Goal: Transaction & Acquisition: Register for event/course

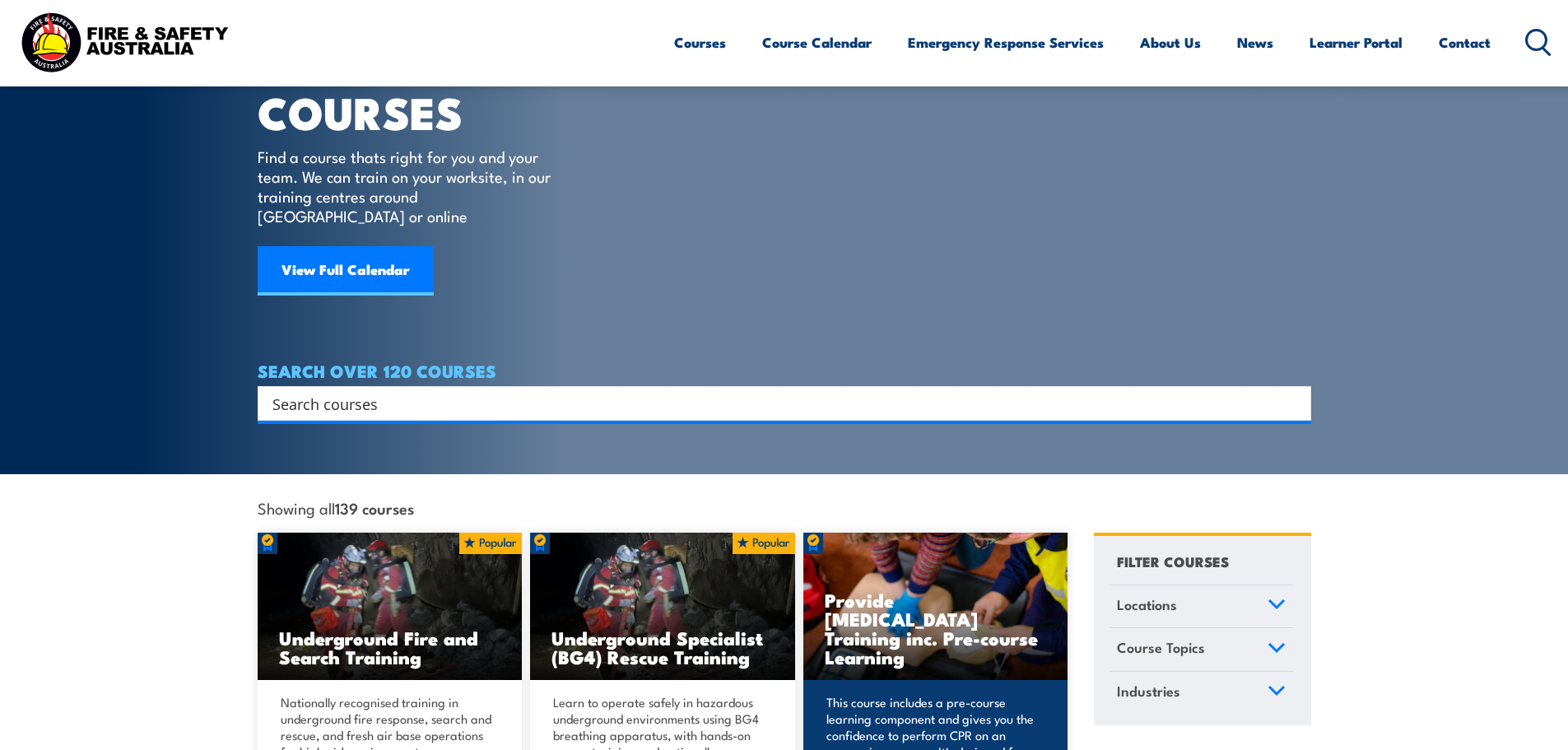
scroll to position [165, 0]
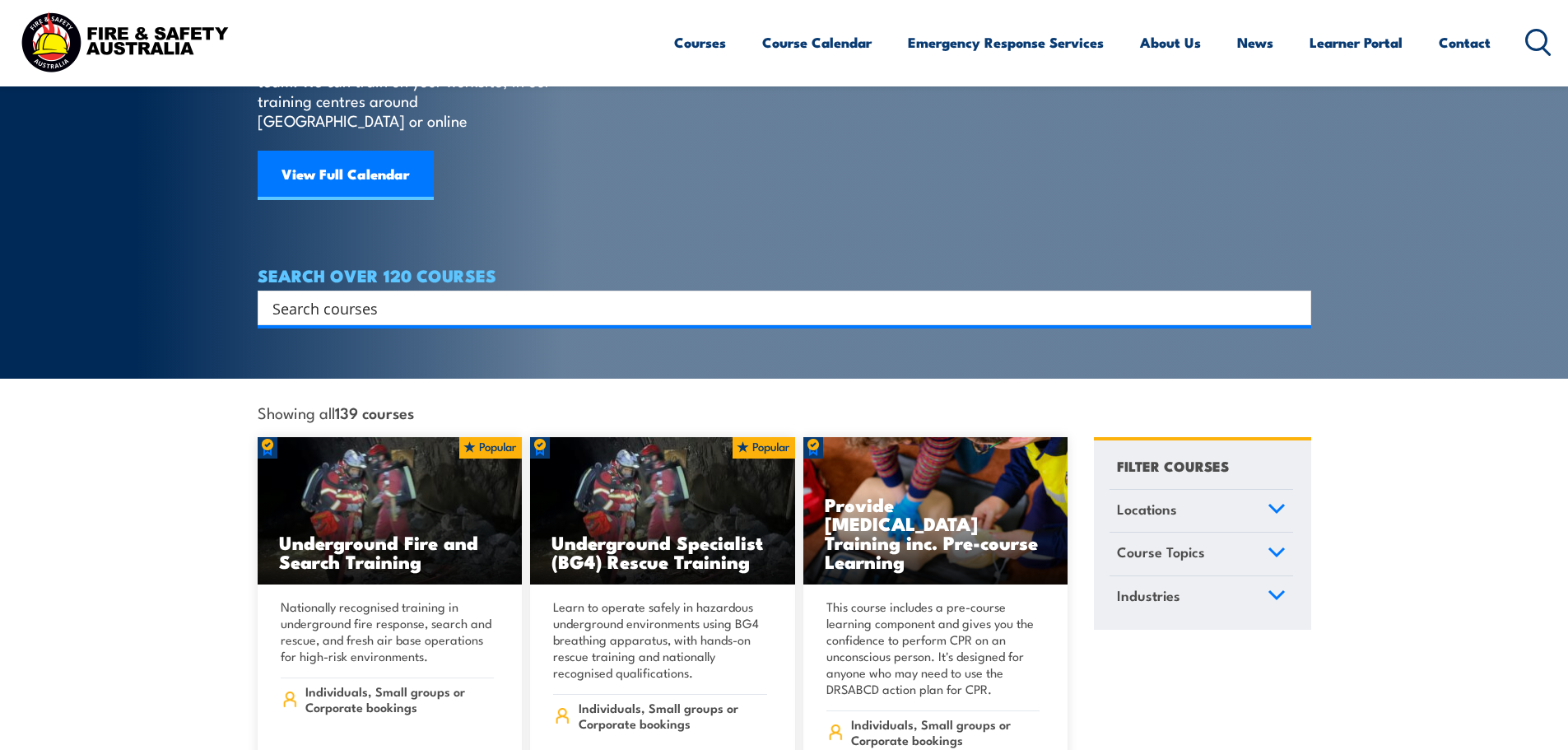
click at [1223, 490] on link "Locations" at bounding box center [1201, 512] width 183 height 43
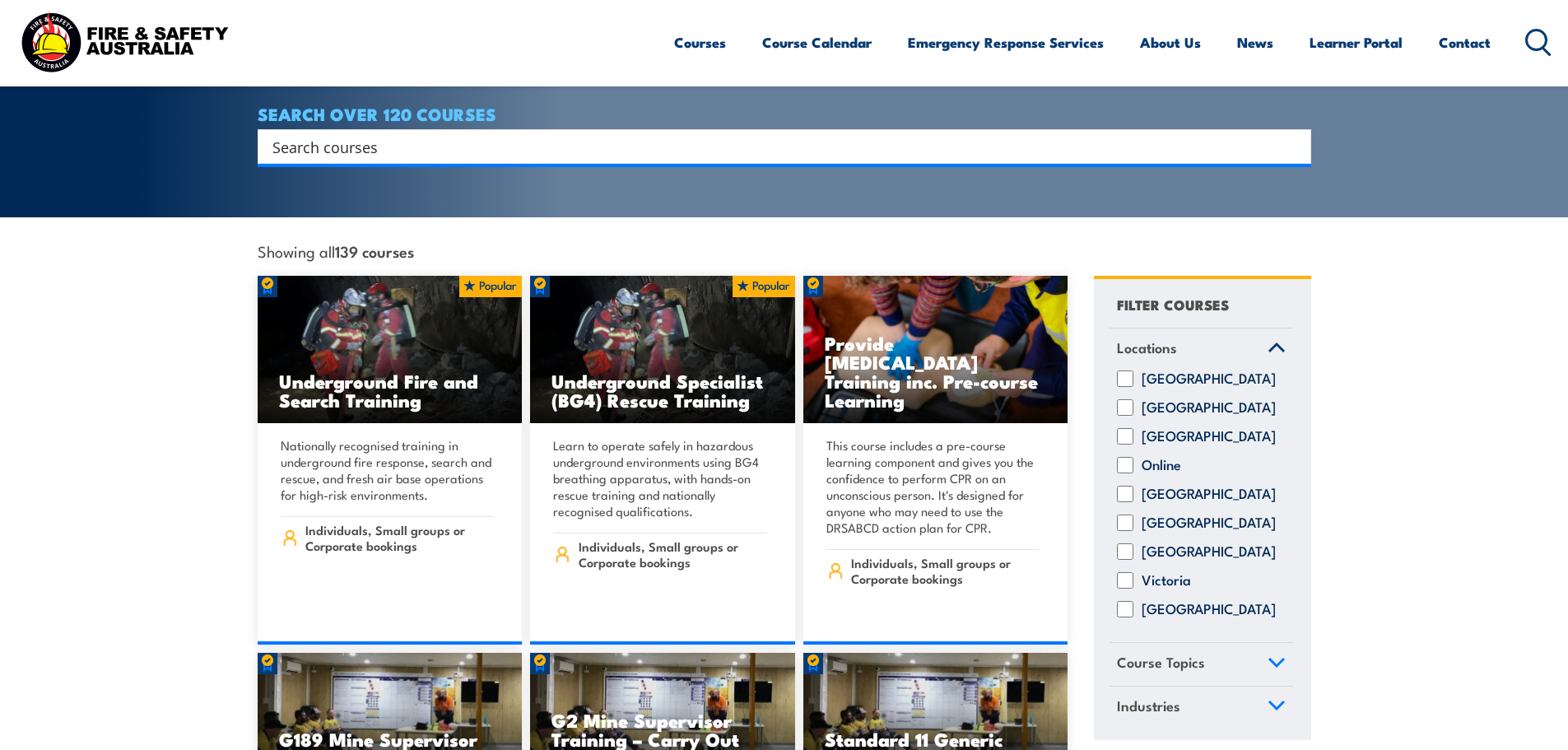
scroll to position [329, 0]
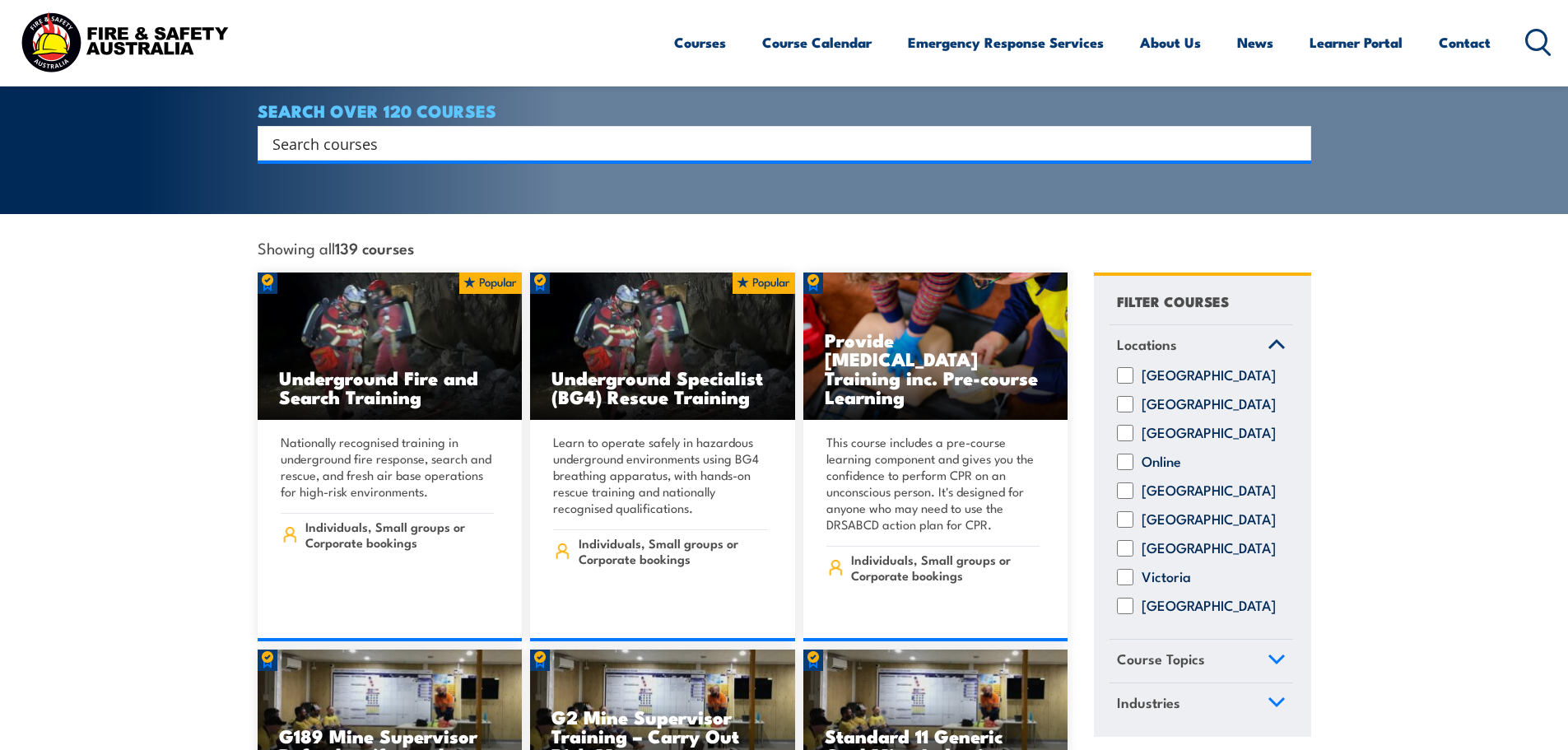
click at [1127, 598] on input "Western Australia" at bounding box center [1125, 606] width 16 height 16
checkbox input "true"
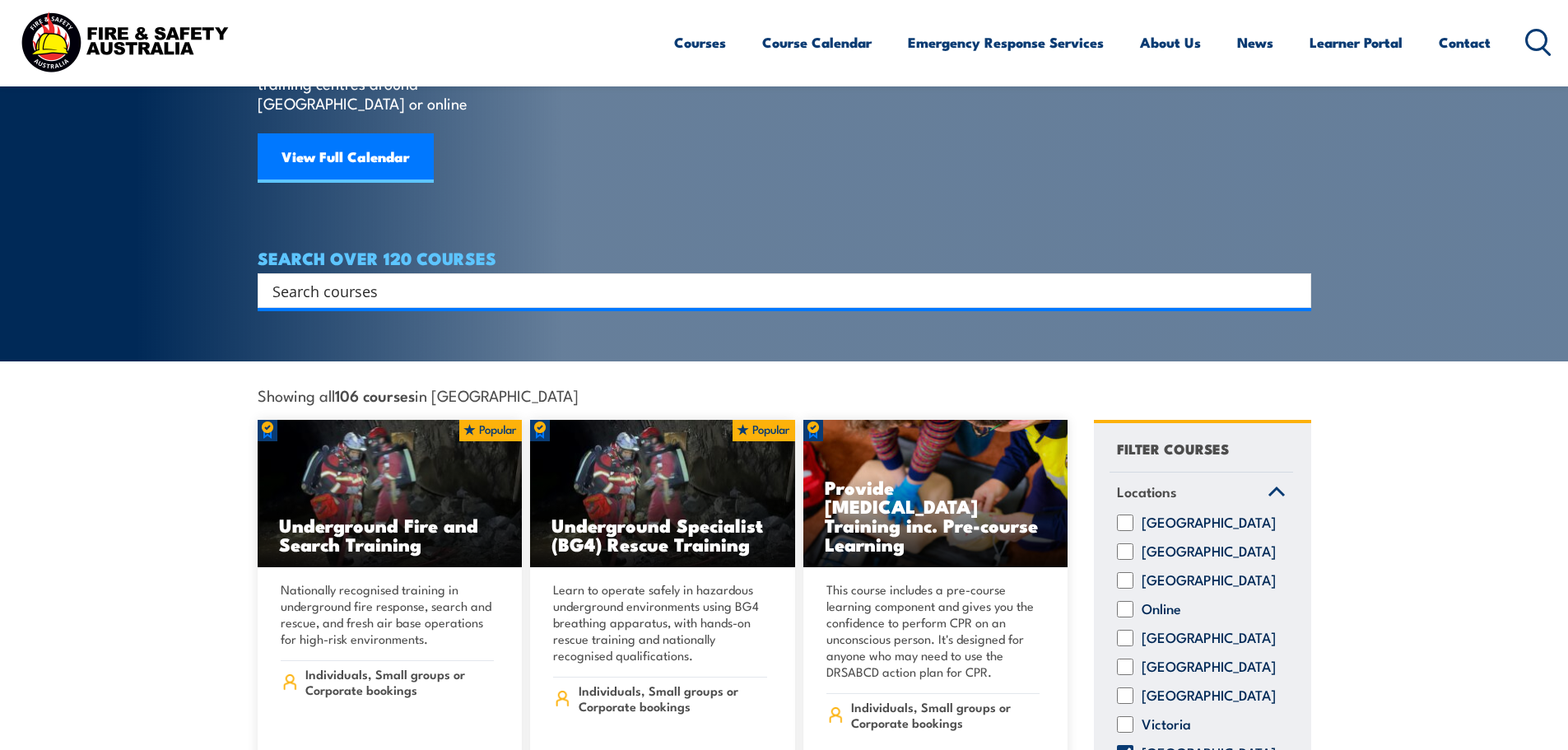
scroll to position [83, 0]
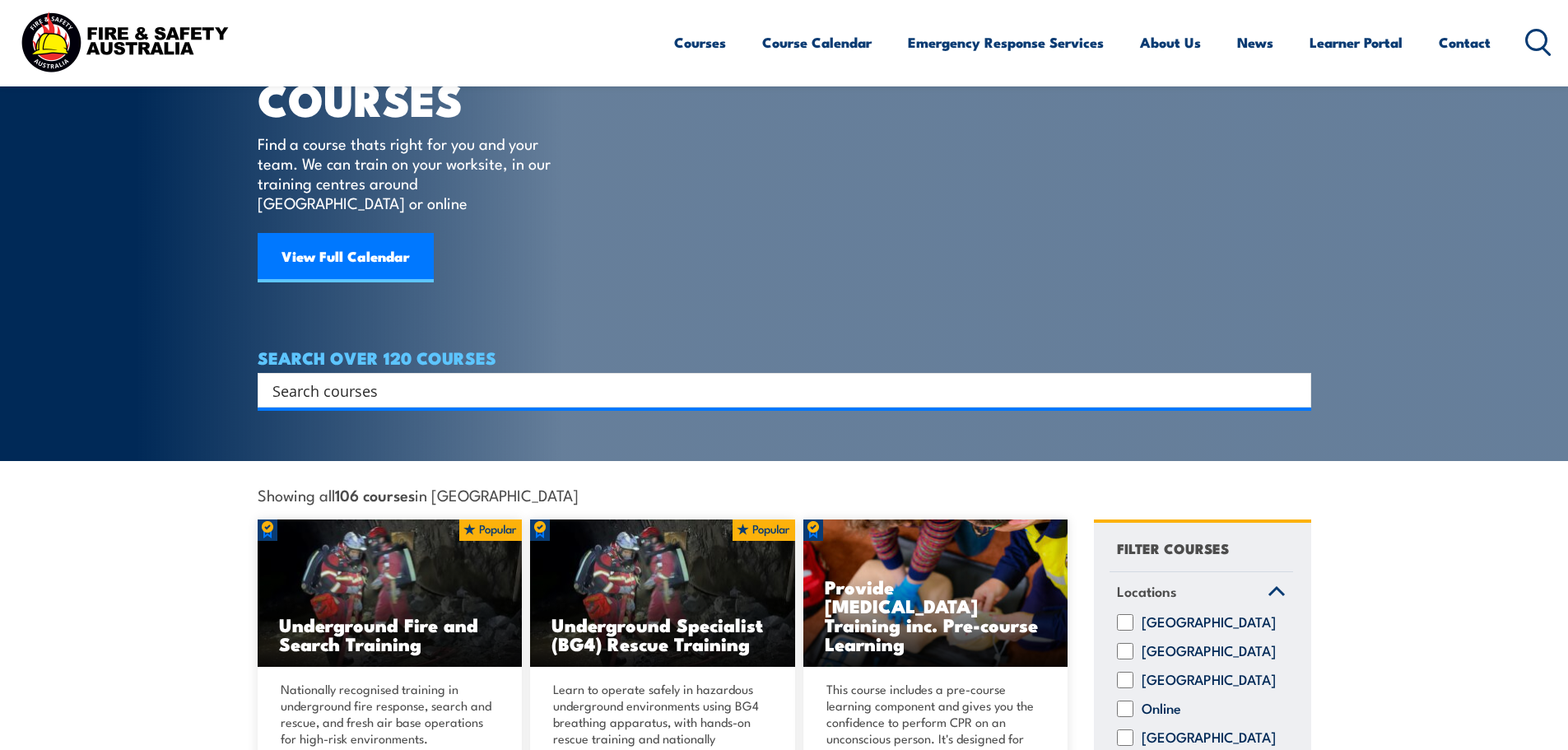
click at [889, 378] on input "Search input" at bounding box center [773, 389] width 1002 height 24
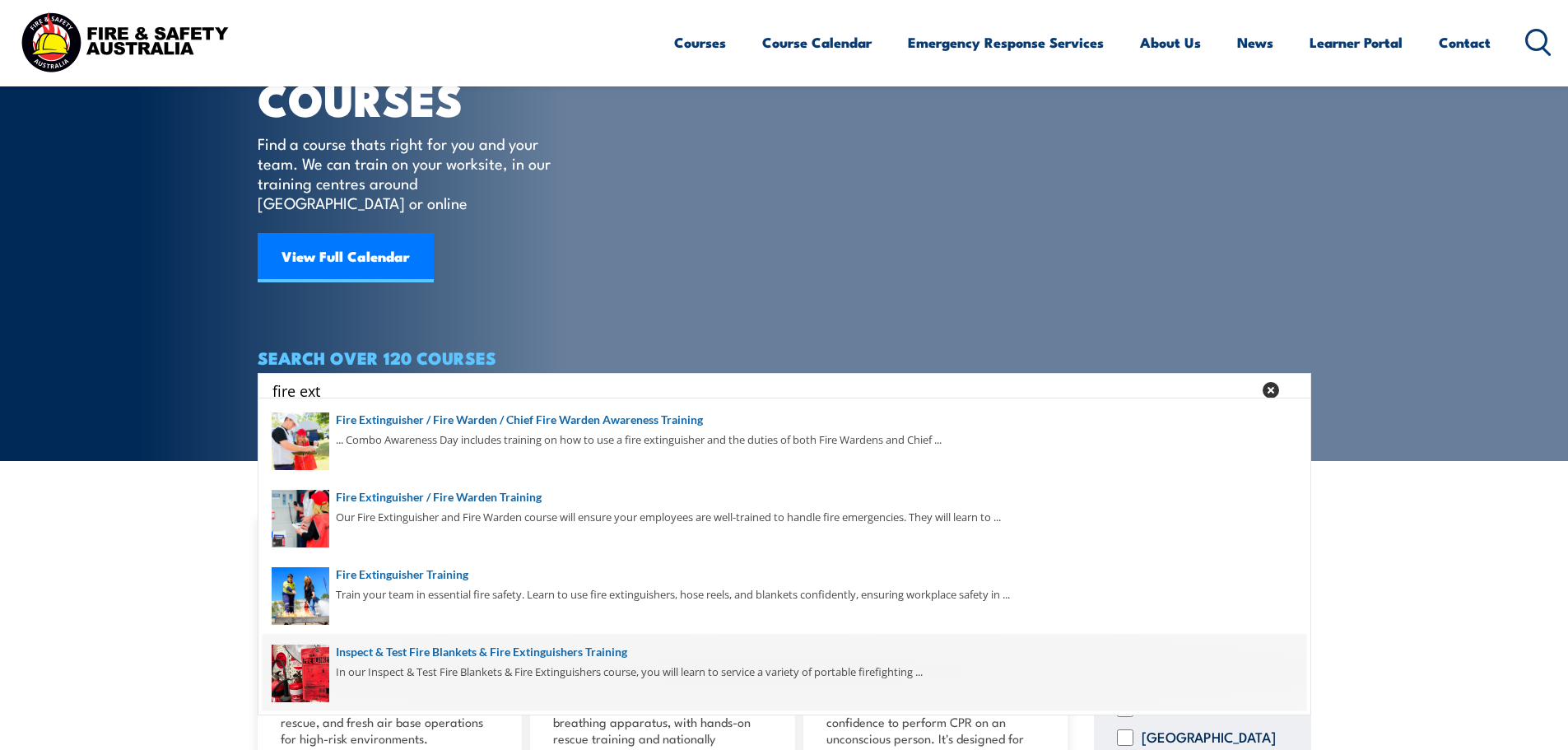
type input "fire ext"
click at [628, 666] on span at bounding box center [784, 673] width 1044 height 77
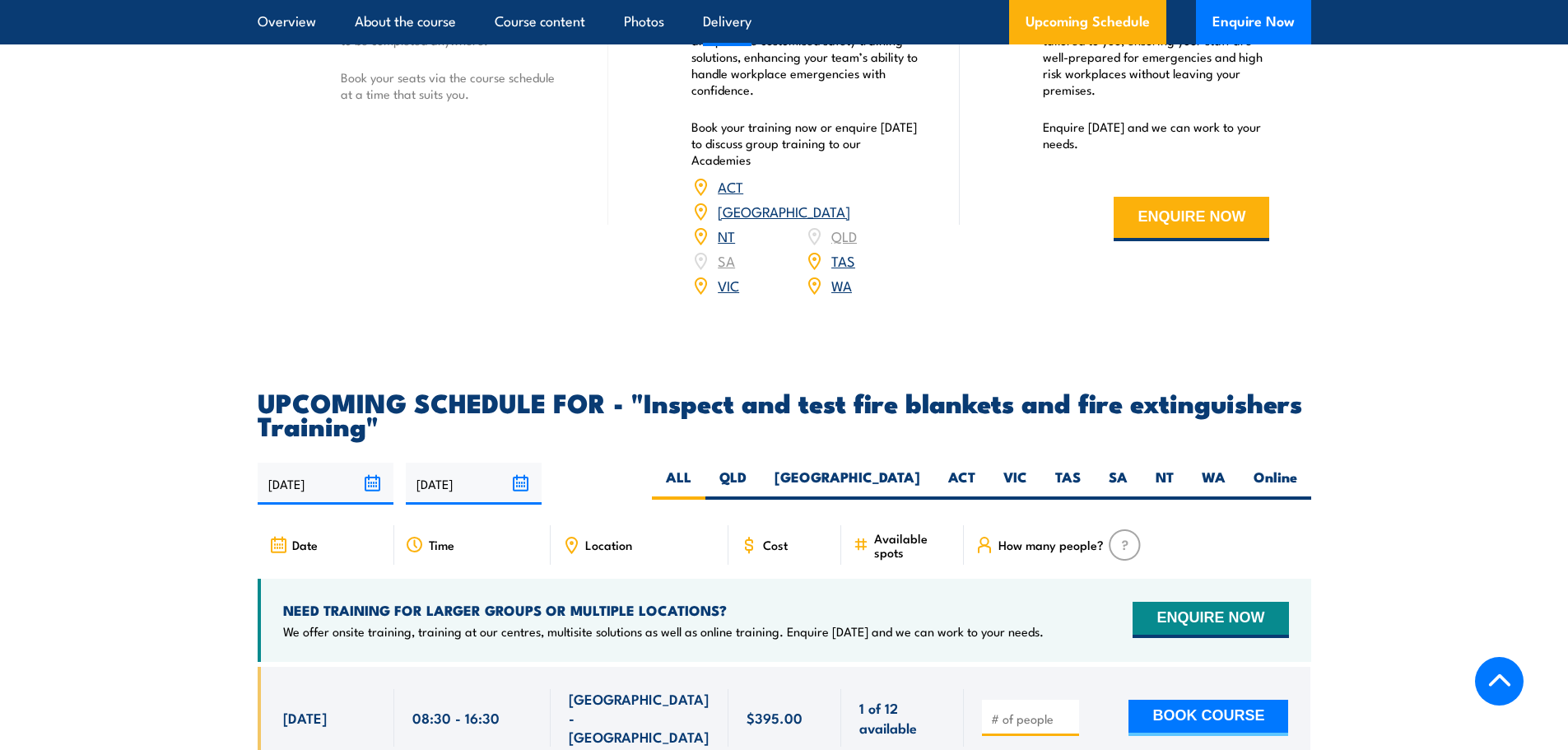
scroll to position [2717, 0]
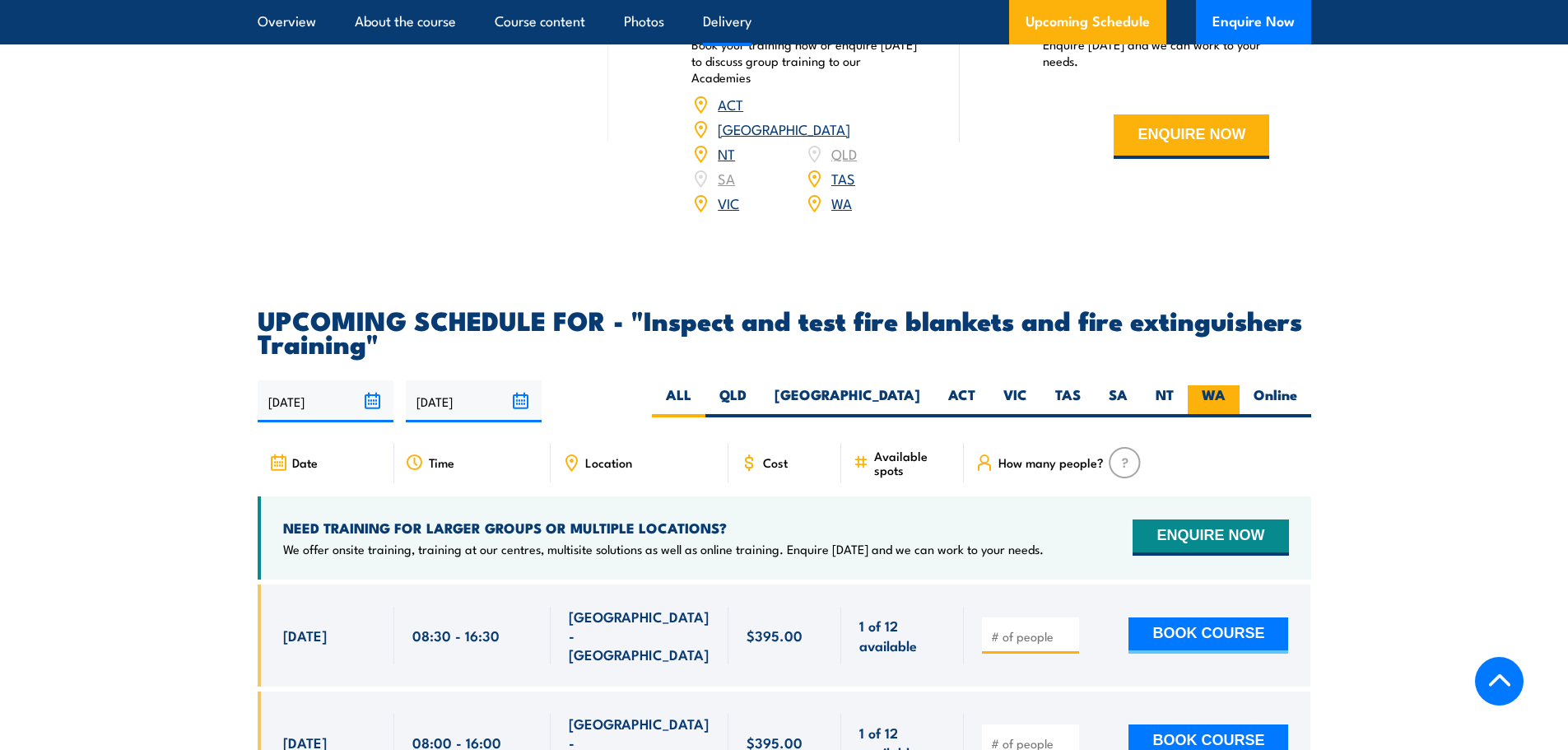
click at [1214, 417] on label "WA" at bounding box center [1214, 401] width 52 height 32
click at [1225, 396] on input "WA" at bounding box center [1231, 390] width 11 height 11
radio input "true"
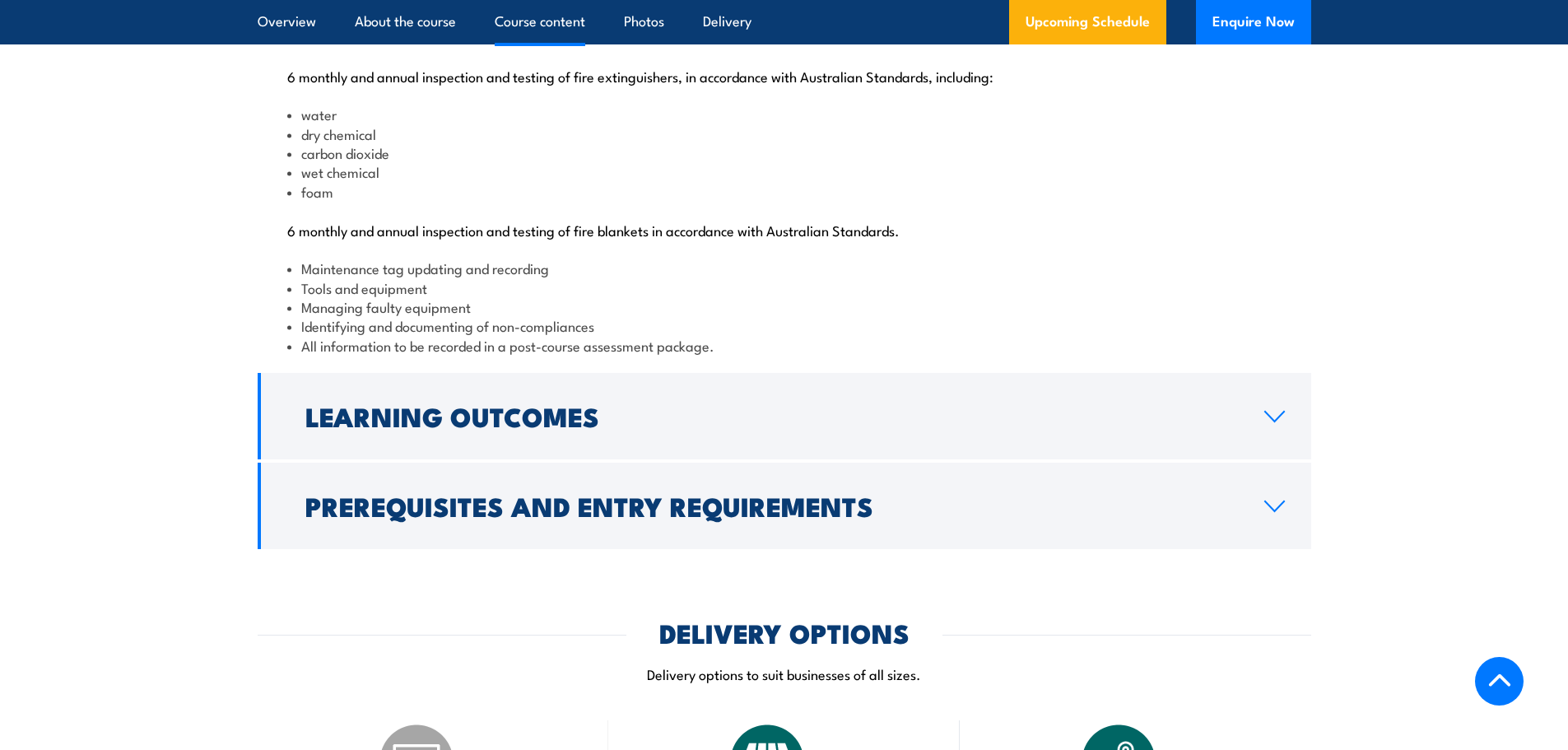
scroll to position [1740, 0]
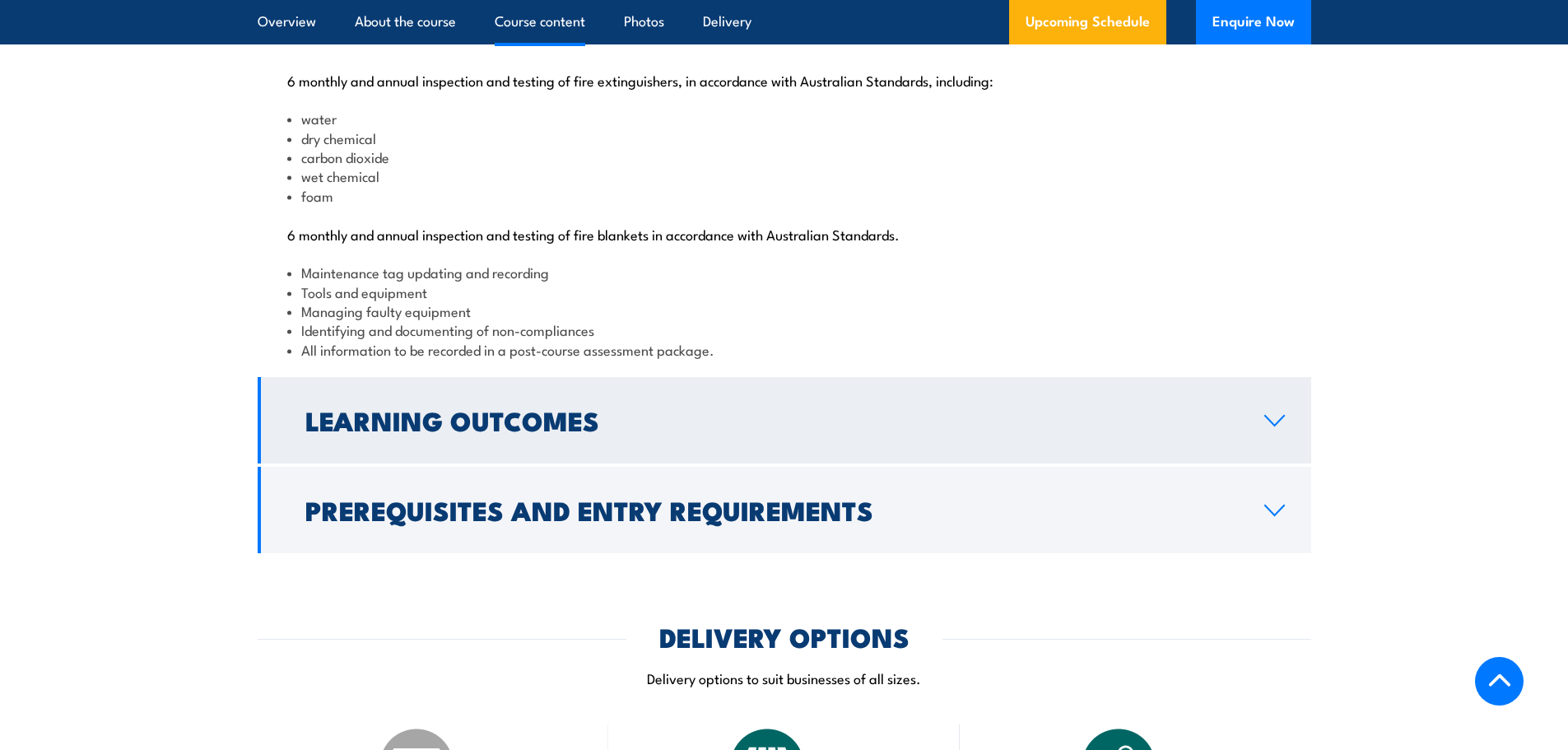
click at [1199, 432] on h2 "Learning Outcomes" at bounding box center [771, 420] width 932 height 23
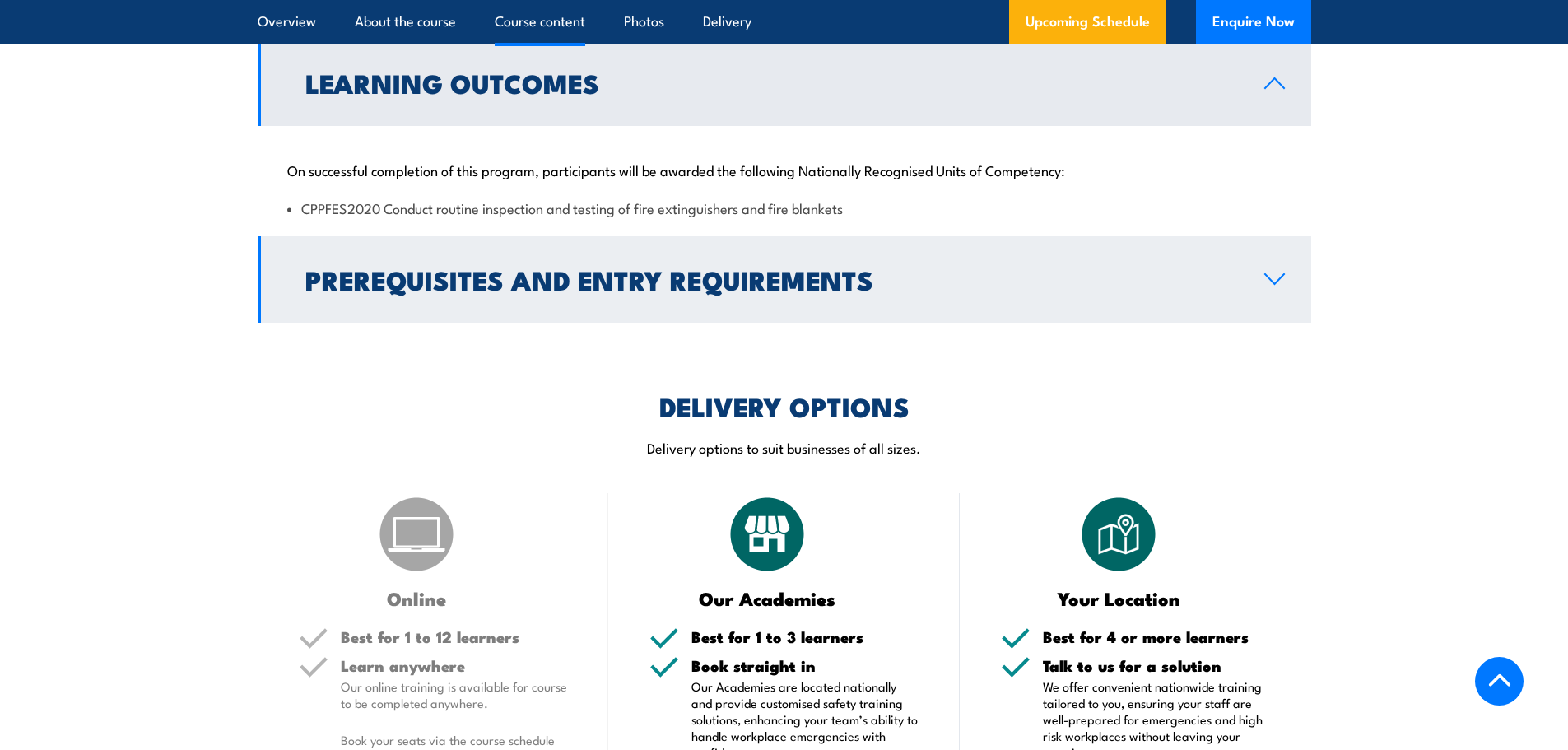
click at [663, 290] on h2 "Prerequisites and Entry Requirements" at bounding box center [771, 280] width 932 height 23
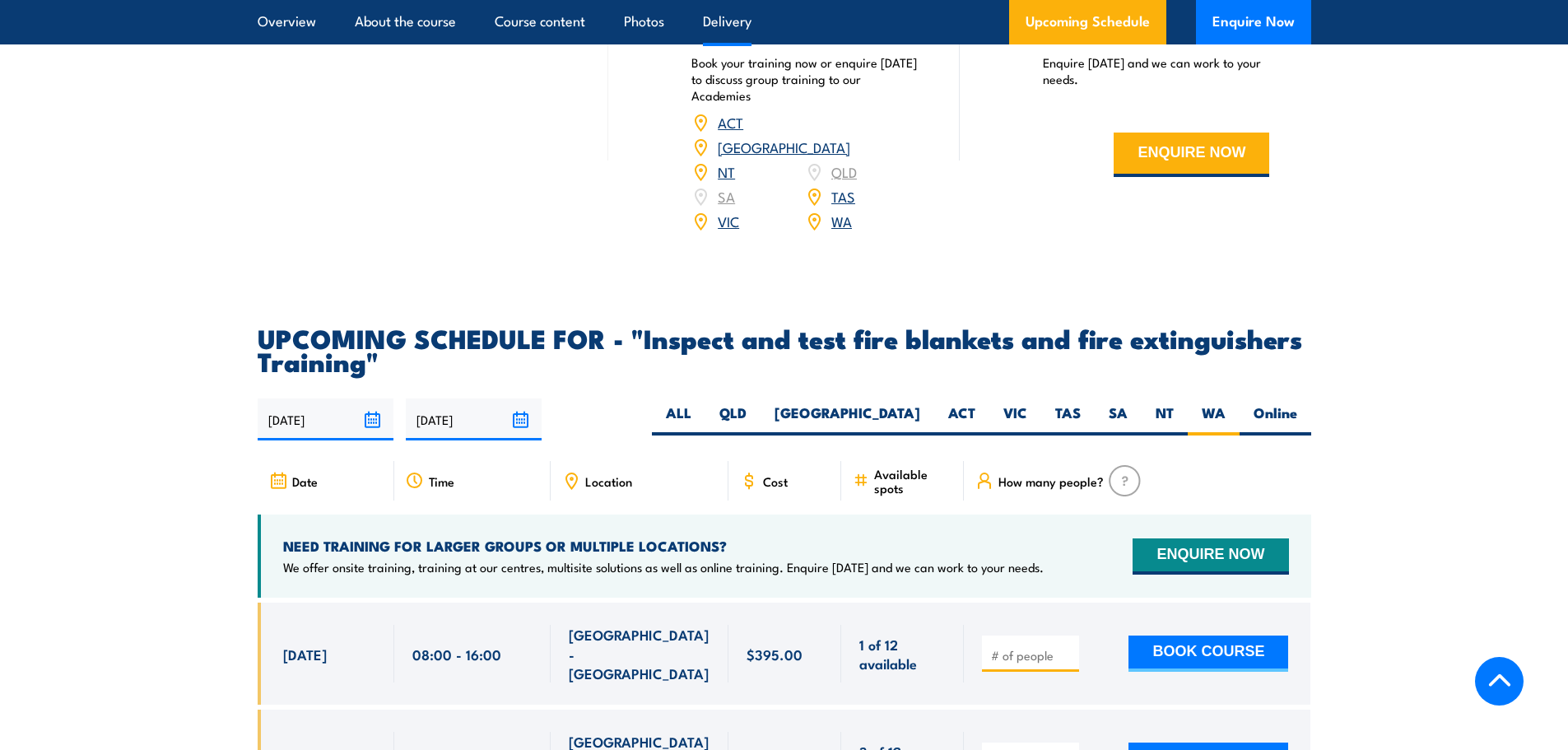
scroll to position [2893, 0]
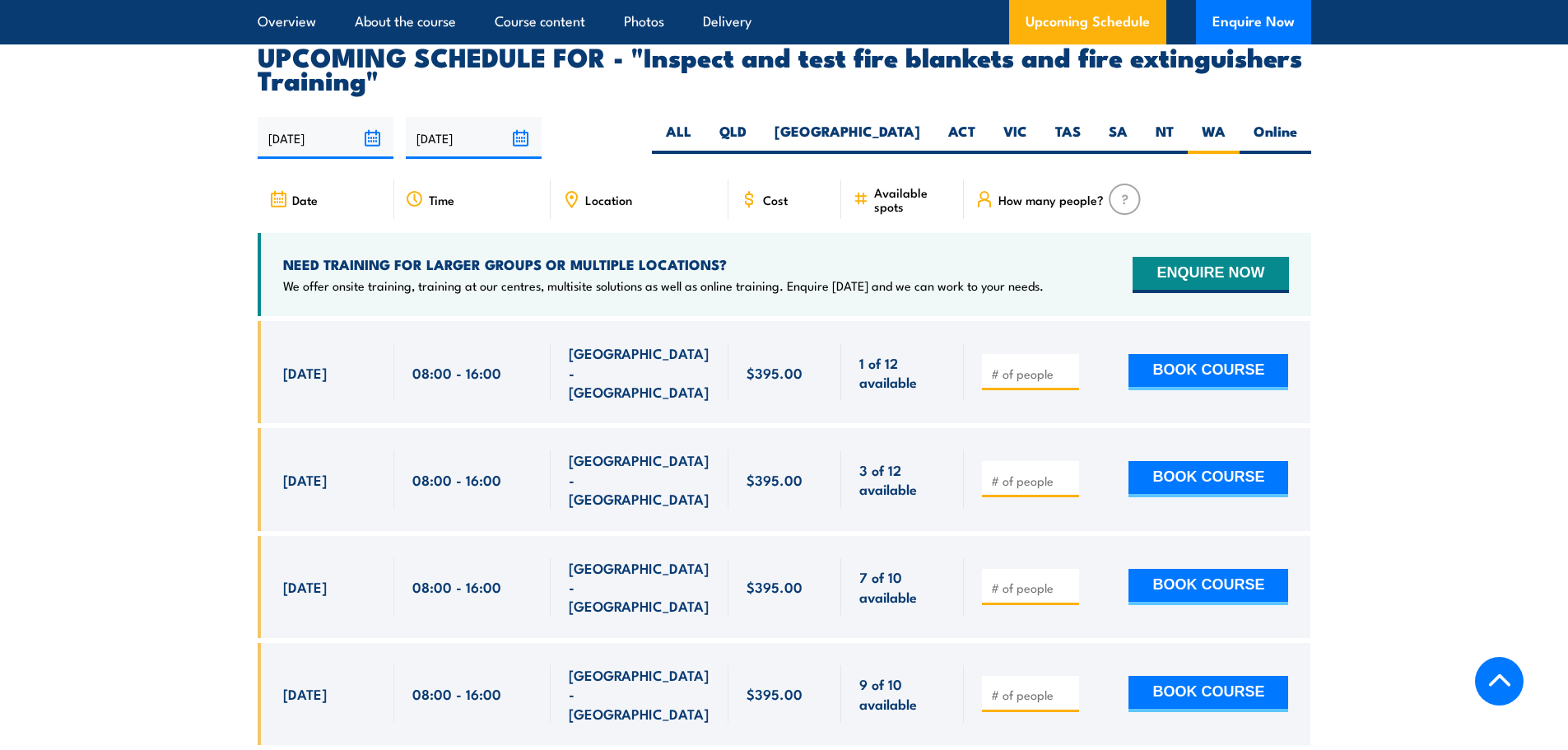
click at [1038, 382] on input "number" at bounding box center [1032, 373] width 83 height 16
type input "1"
click at [1067, 382] on input "1" at bounding box center [1032, 373] width 83 height 16
click at [1163, 390] on button "BOOK COURSE" at bounding box center [1208, 372] width 160 height 36
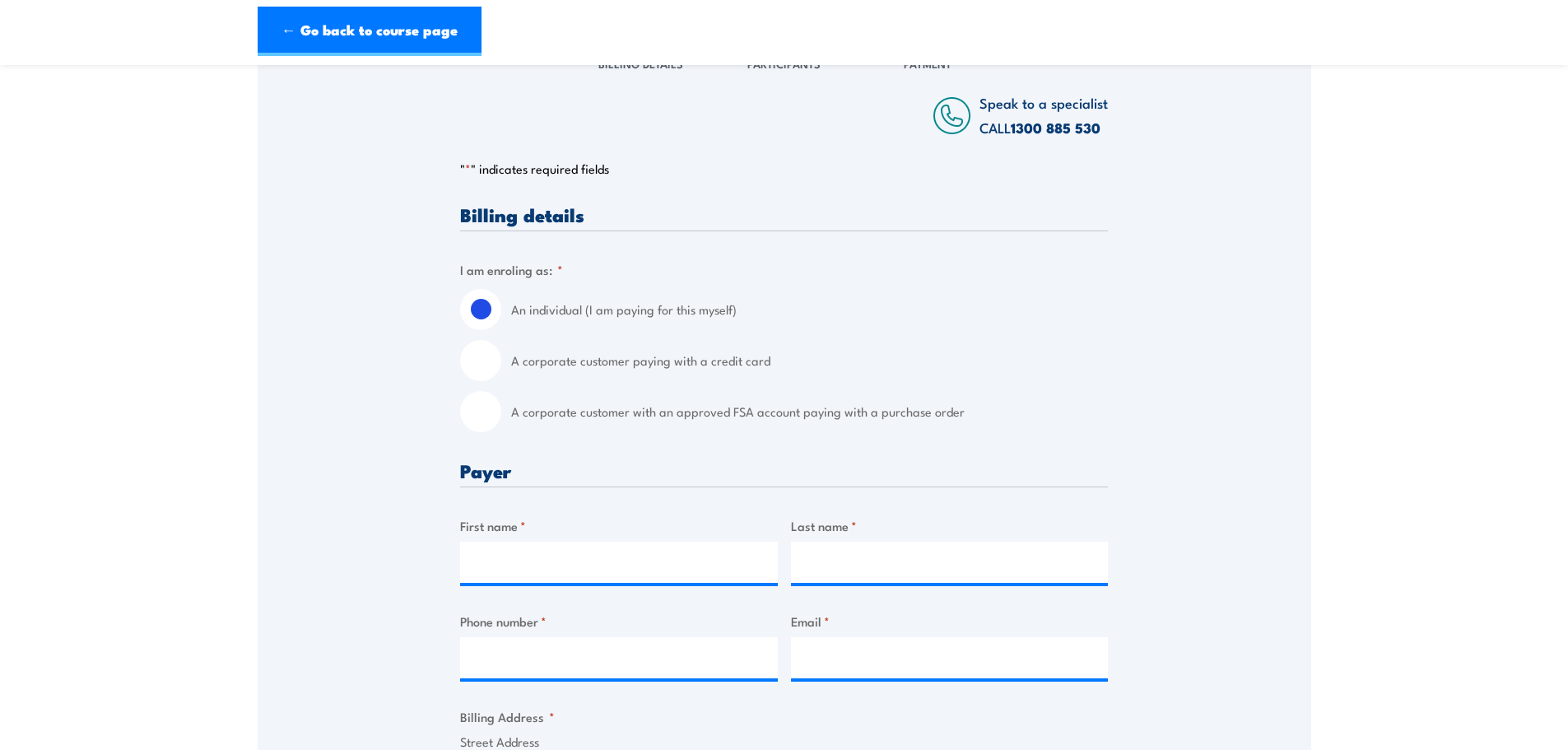
scroll to position [247, 0]
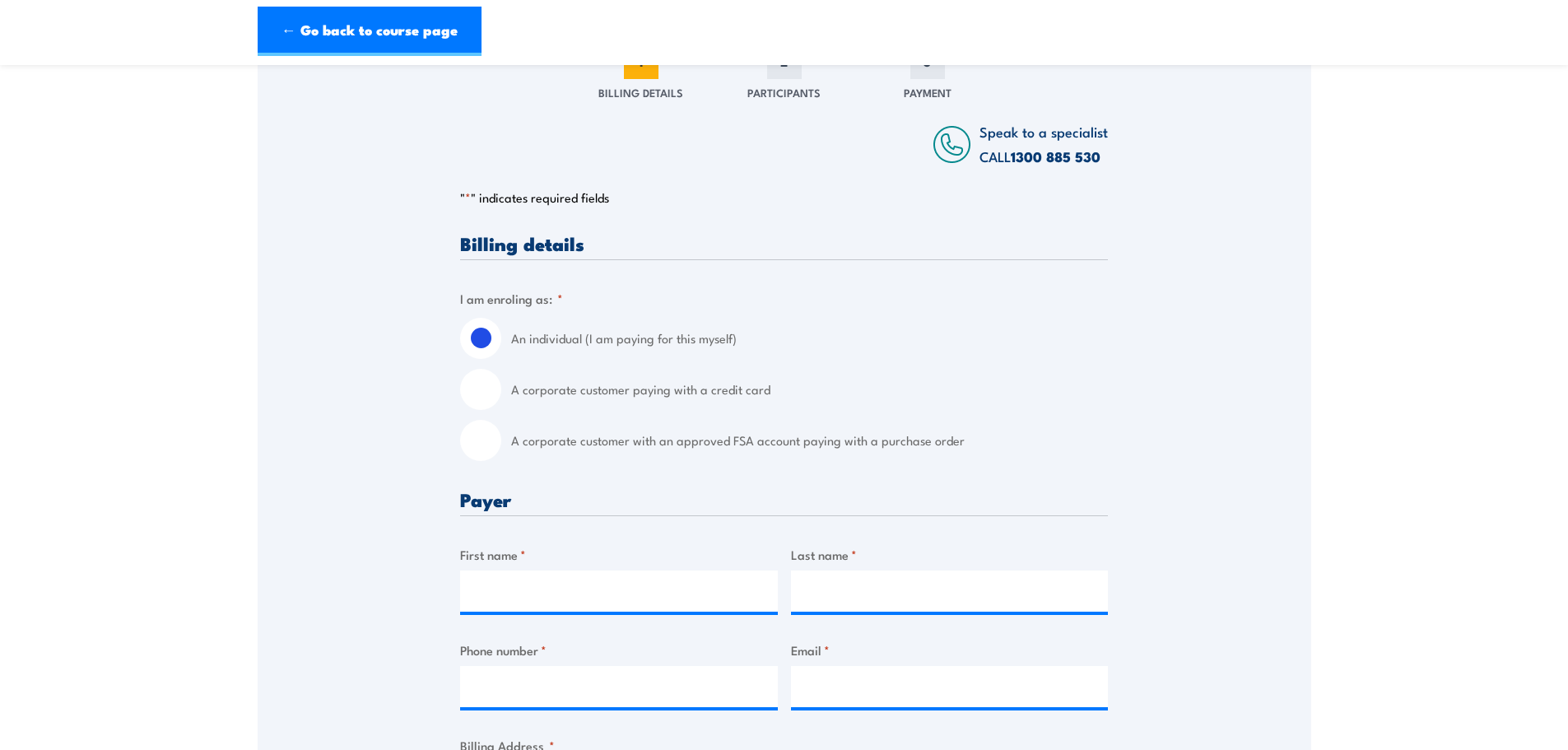
click at [481, 385] on input "A corporate customer paying with a credit card" at bounding box center [481, 389] width 41 height 41
radio input "true"
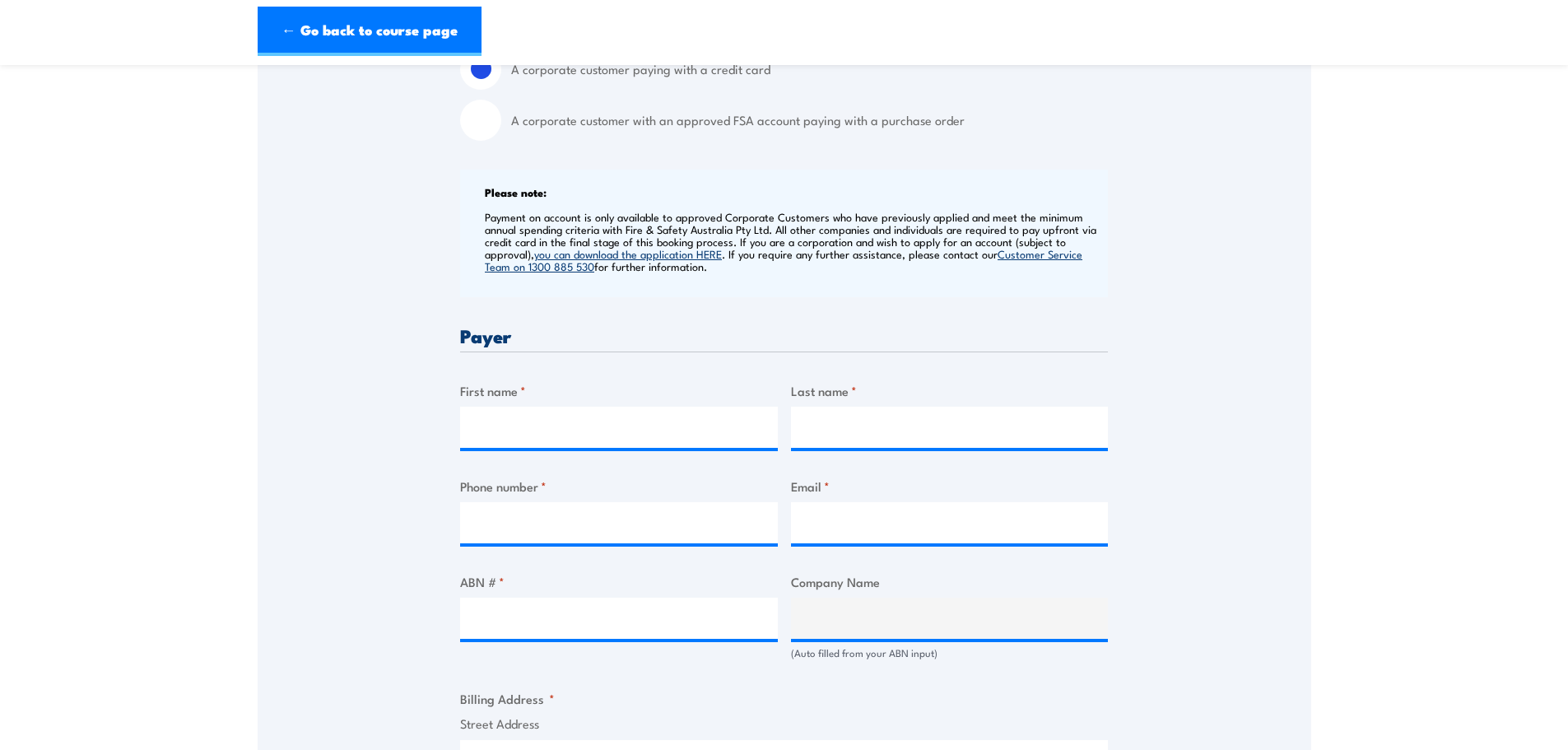
scroll to position [576, 0]
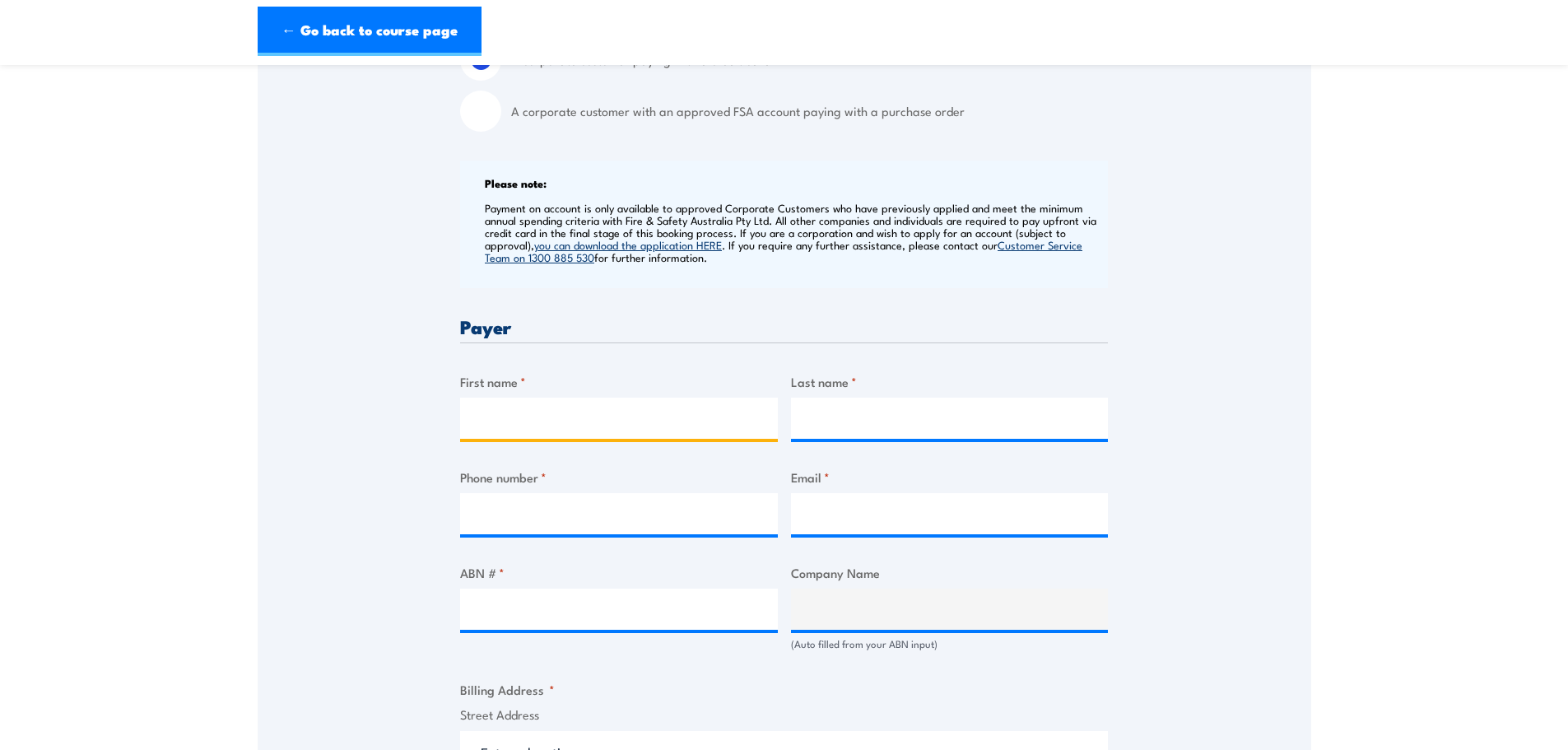
click at [569, 420] on input "First name *" at bounding box center [619, 418] width 317 height 41
click at [1195, 289] on div "Speak to a specialist CALL 1300 885 530 CALL 1300 885 530 " * " indicates requi…" at bounding box center [785, 619] width 1054 height 1774
click at [661, 409] on input "First name *" at bounding box center [619, 418] width 317 height 41
type input "Kenneth"
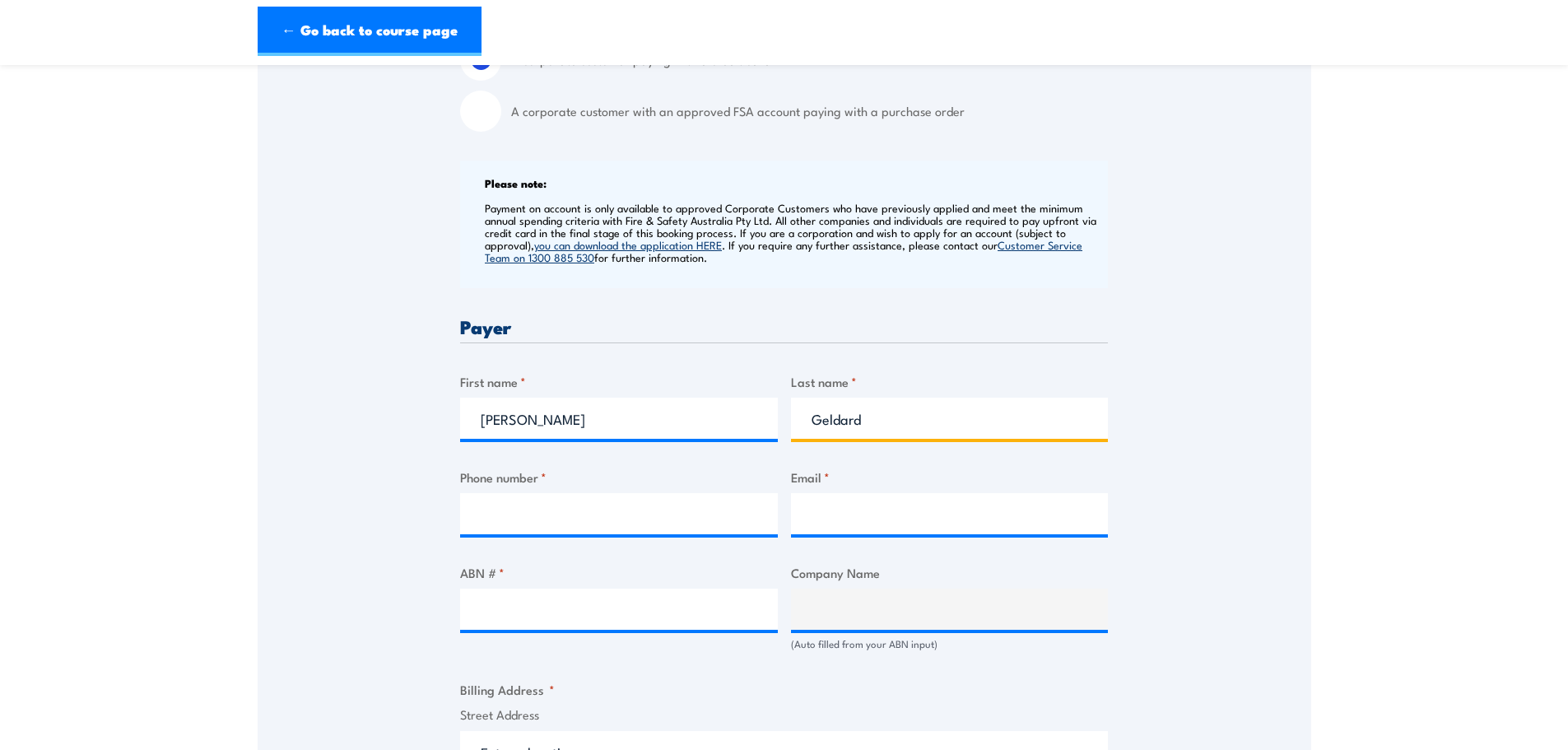
type input "Geldard"
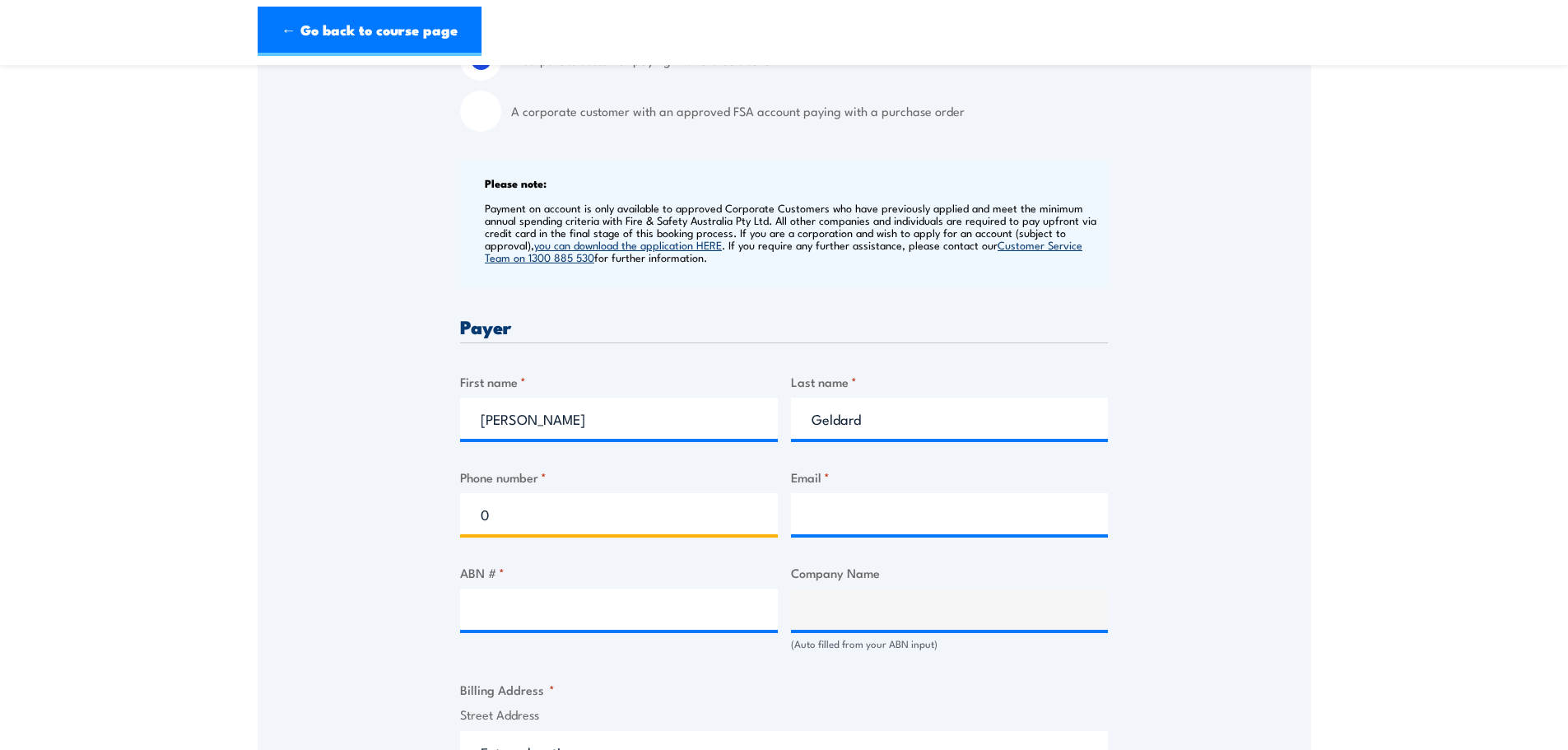
type input "0458987967"
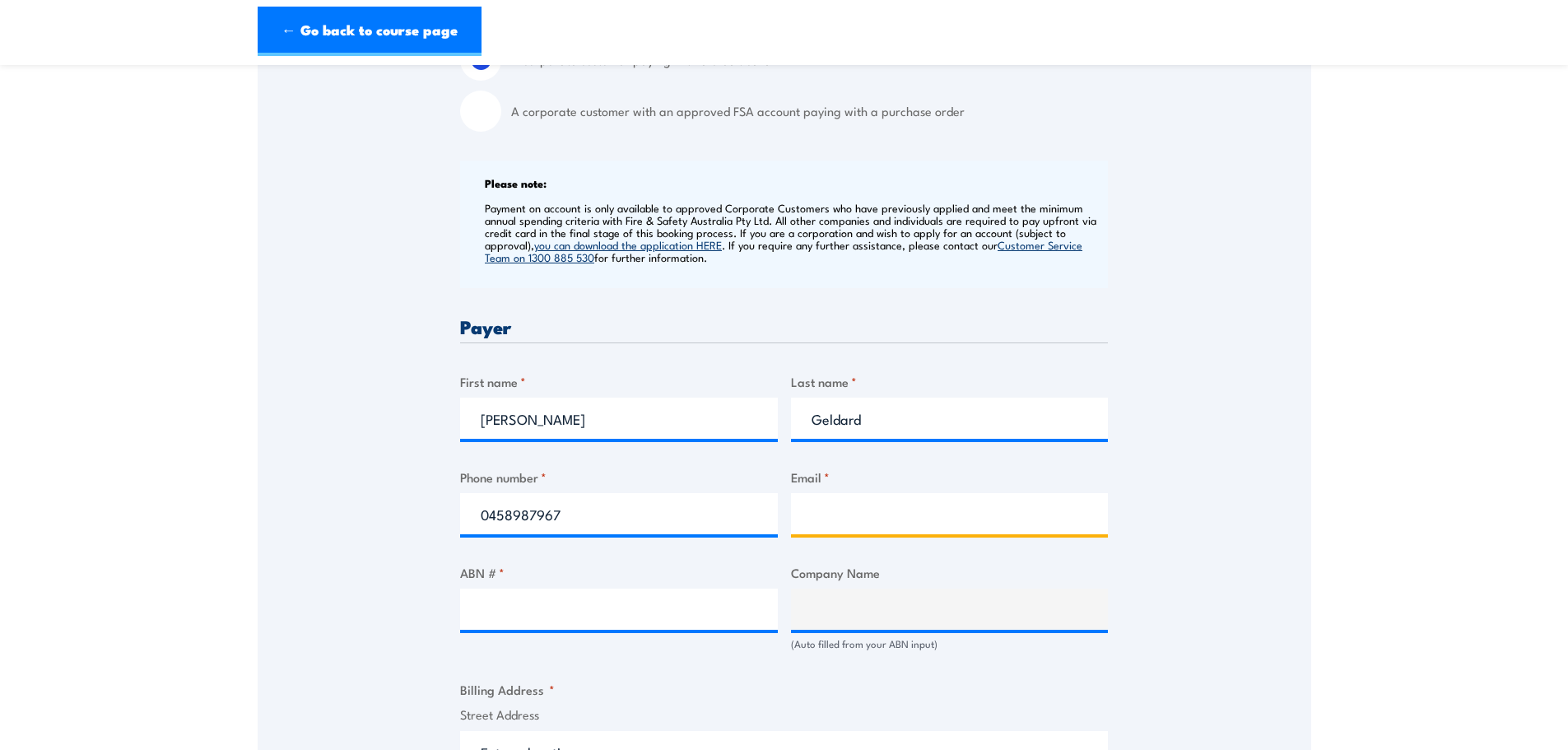
type input "ken.geldard@remondis.com.au"
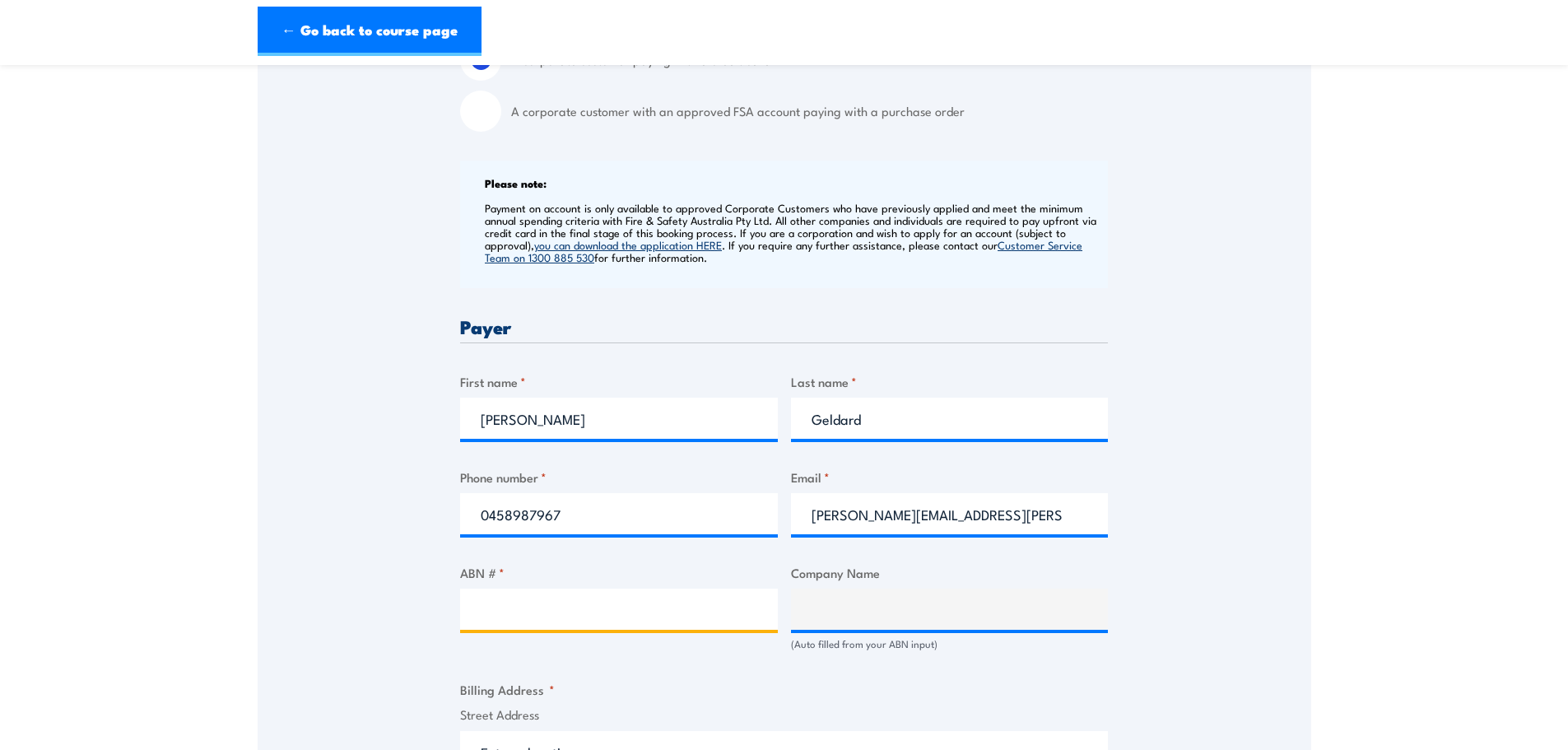
click at [620, 599] on input "ABN # *" at bounding box center [619, 610] width 317 height 41
click at [495, 618] on input "ABN # *" at bounding box center [619, 610] width 317 height 41
paste input "95 002 429 781"
type input "95 002 429 781"
click at [600, 679] on div "Billing details I am enroling as: * An individual (I am paying for this myself)…" at bounding box center [784, 706] width 647 height 1603
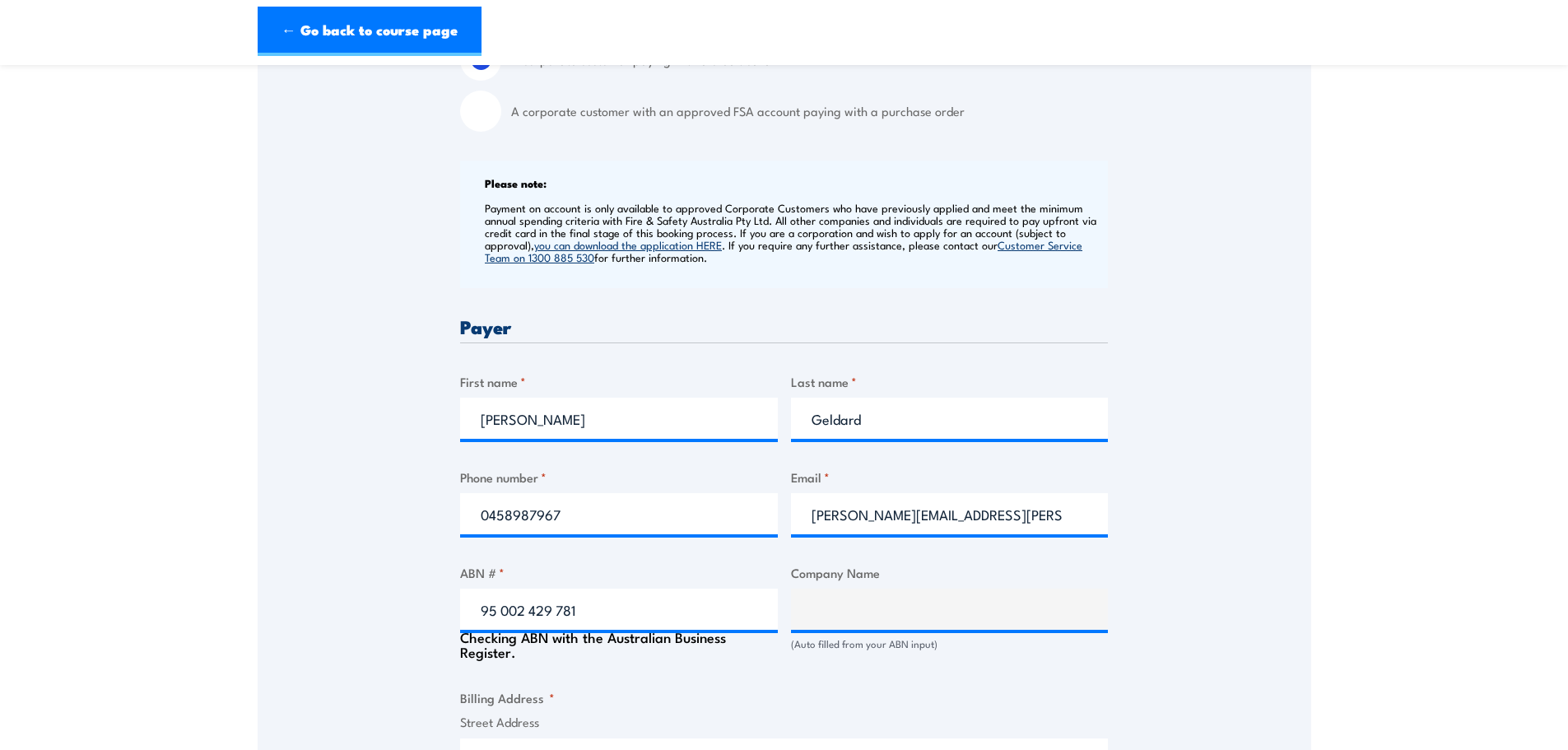
type input "REMONDIS AUSTRALIA PTY LTD"
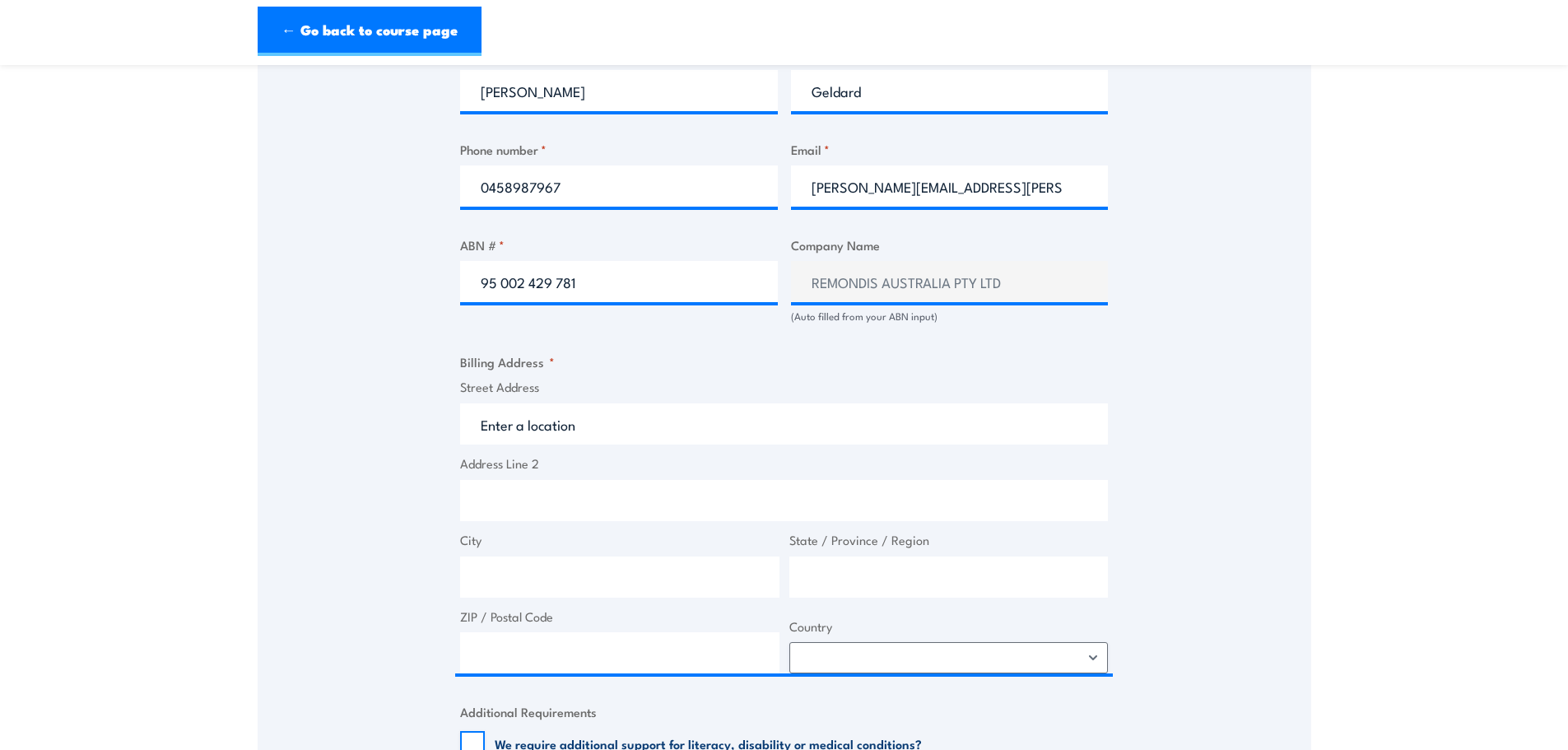
scroll to position [906, 0]
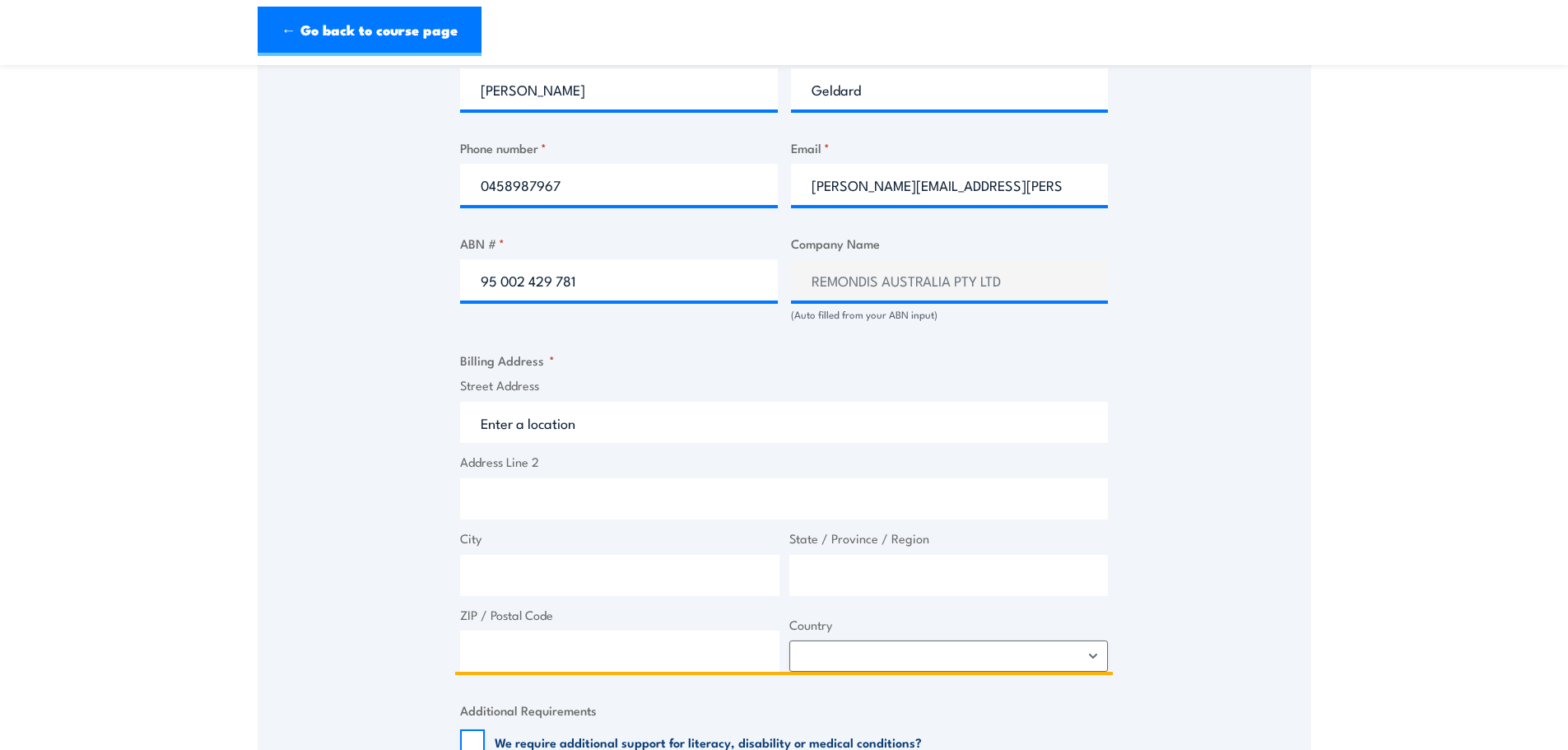
click at [584, 502] on input "Address Line 2" at bounding box center [784, 499] width 647 height 41
paste input "PO Box 885 MASCOT NSW 1460, AUS"
drag, startPoint x: 833, startPoint y: 487, endPoint x: 578, endPoint y: 489, distance: 255.0
click at [578, 489] on input "PO Box 885 MASCOT NSW 1460, AUS" at bounding box center [784, 499] width 647 height 41
type input "PO Box 885 MASCOT NSW 1460, AUS"
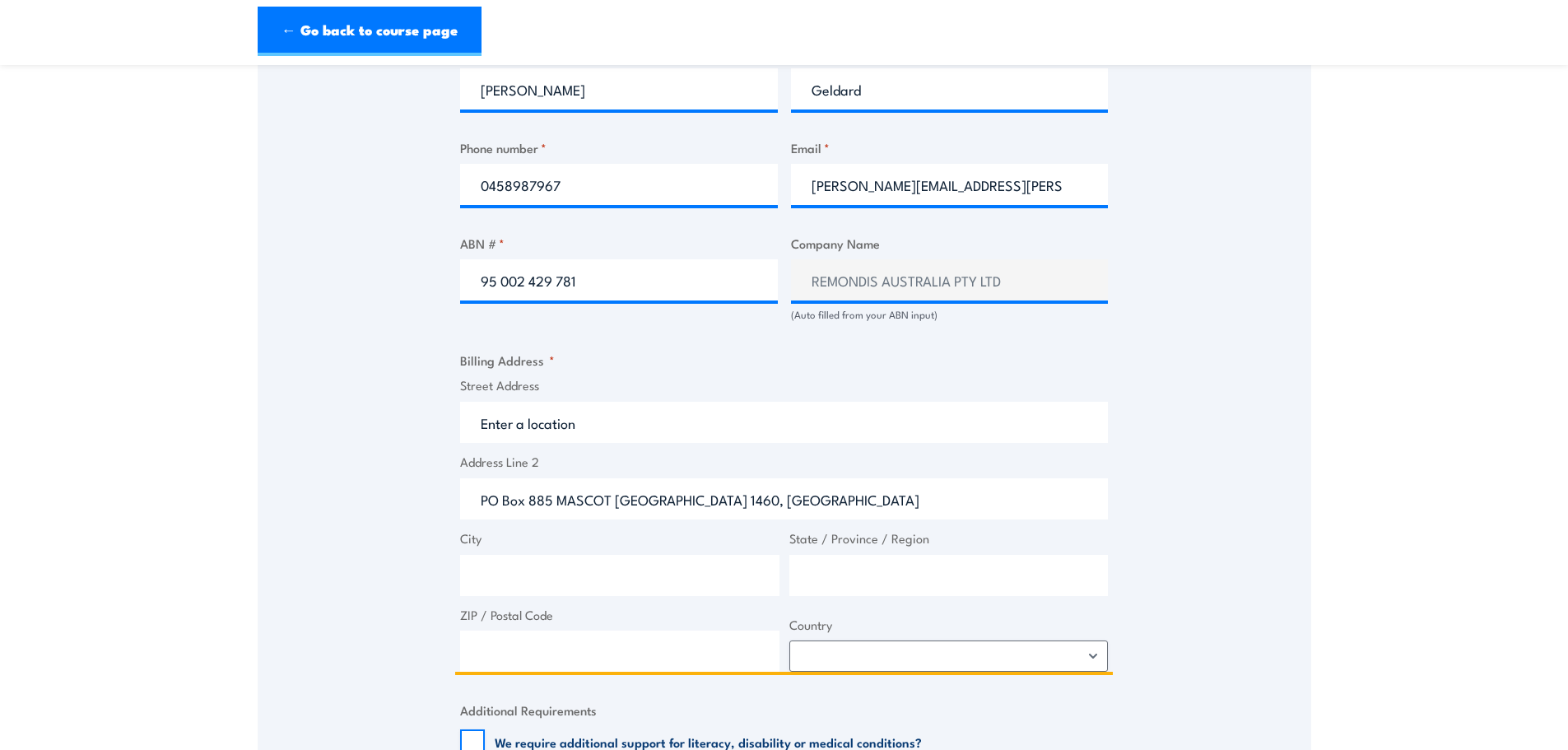
click at [621, 429] on input "Street Address" at bounding box center [784, 423] width 647 height 41
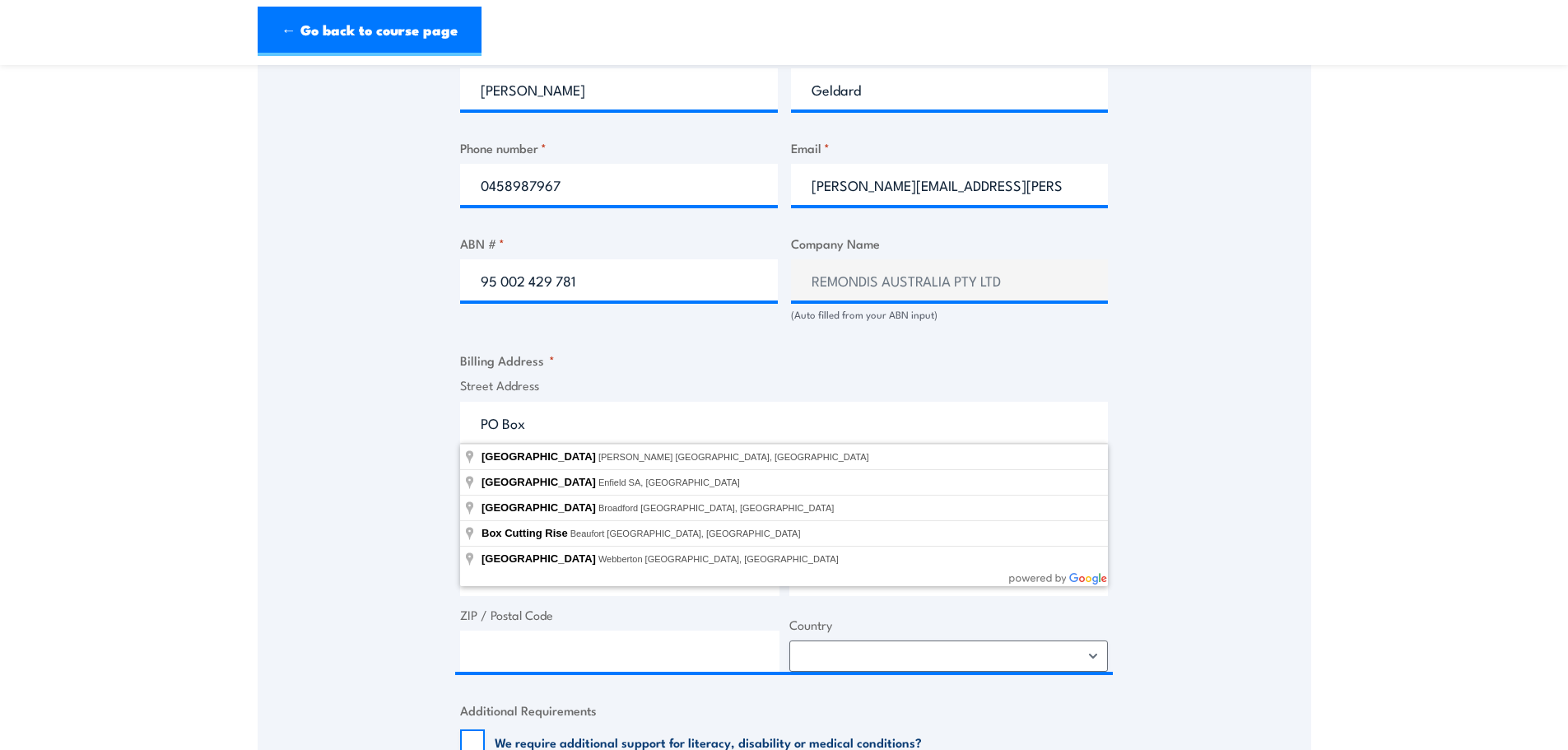
click at [315, 439] on div "Speak to a specialist CALL 1300 885 530 CALL 1300 885 530 " * " indicates requi…" at bounding box center [785, 290] width 1054 height 1774
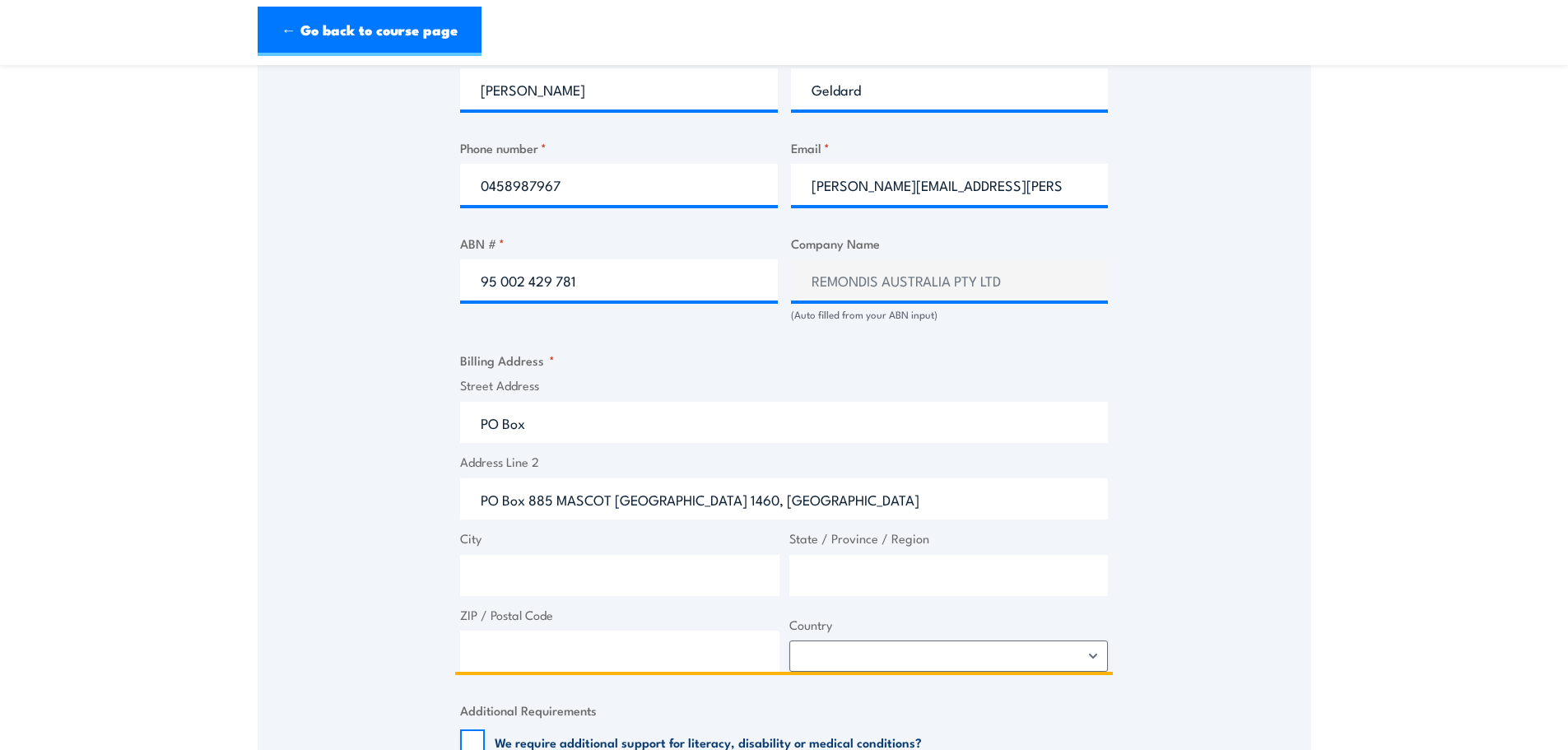
click at [579, 420] on input "PO Box" at bounding box center [784, 423] width 647 height 41
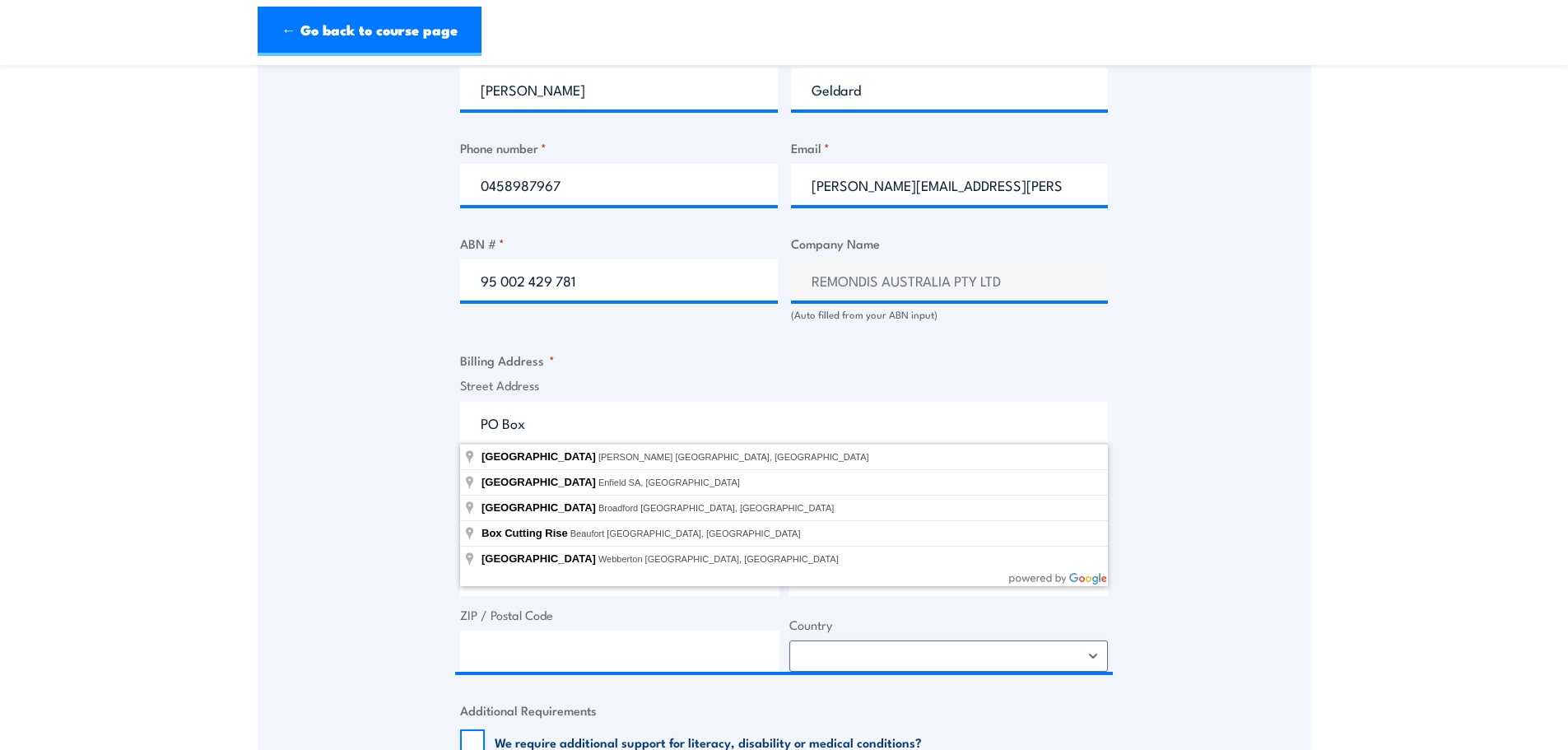
click at [335, 437] on div "Speak to a specialist CALL 1300 885 530 CALL 1300 885 530 " * " indicates requi…" at bounding box center [785, 290] width 1054 height 1774
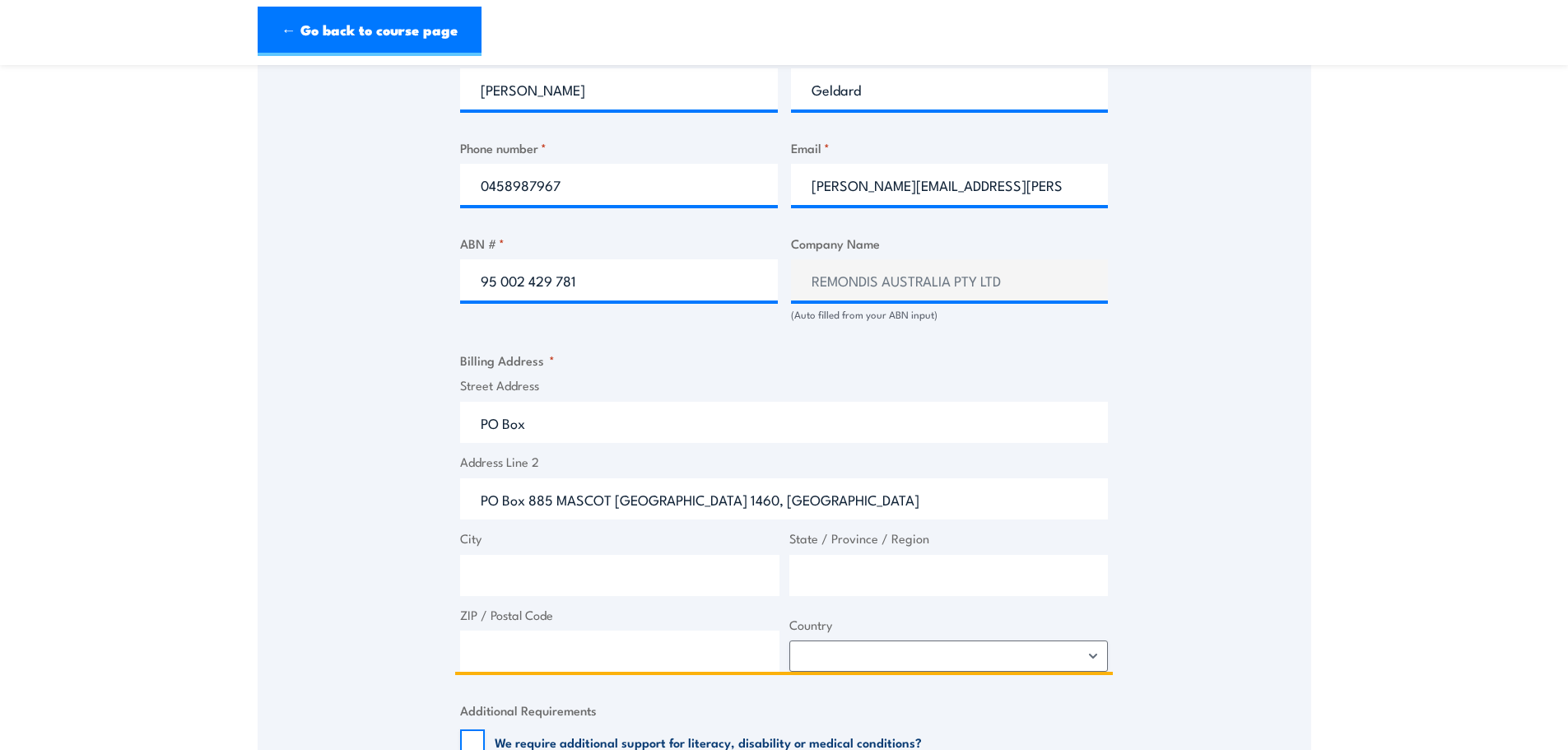
click at [531, 502] on input "PO Box 885 MASCOT NSW 1460, AUS" at bounding box center [784, 499] width 647 height 41
drag, startPoint x: 531, startPoint y: 500, endPoint x: 609, endPoint y: 499, distance: 78.0
click at [609, 499] on input "PO Box 885 MASCOT NSW 1460, AUS" at bounding box center [784, 499] width 647 height 41
click at [575, 415] on input "PO Box" at bounding box center [784, 423] width 647 height 41
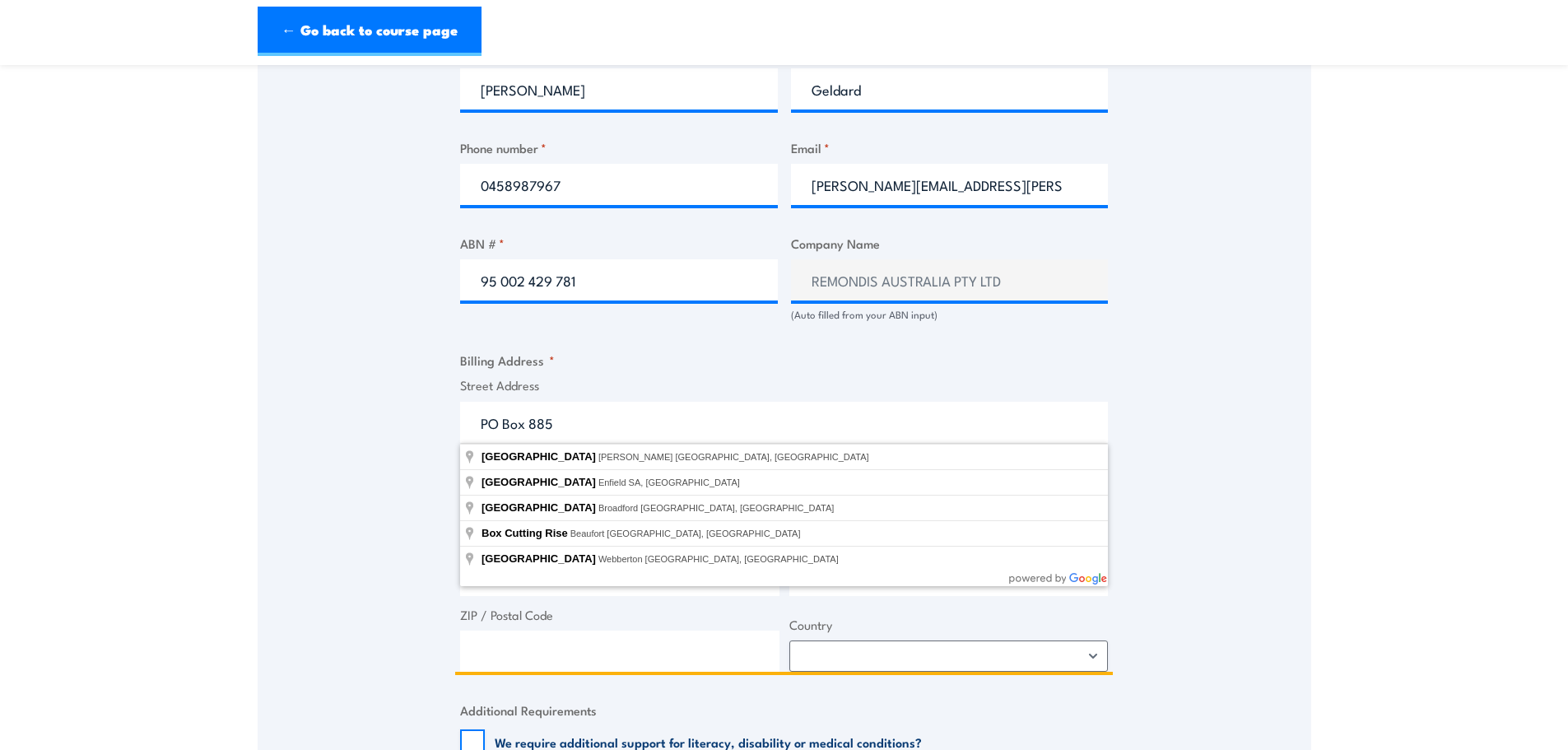
type input "PO Box 885"
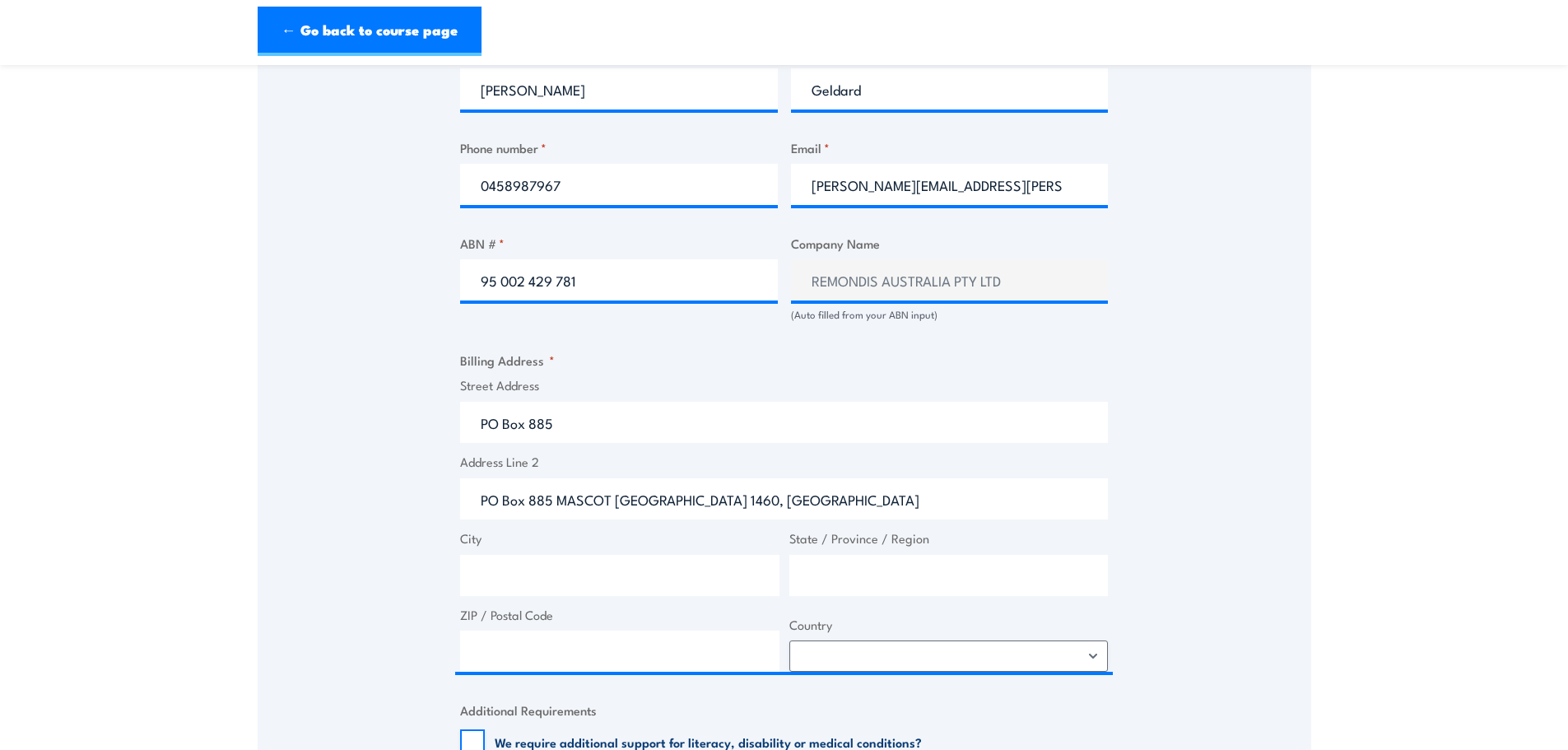
click at [661, 348] on div "Billing details I am enroling as: * An individual (I am paying for this myself)…" at bounding box center [784, 373] width 647 height 1595
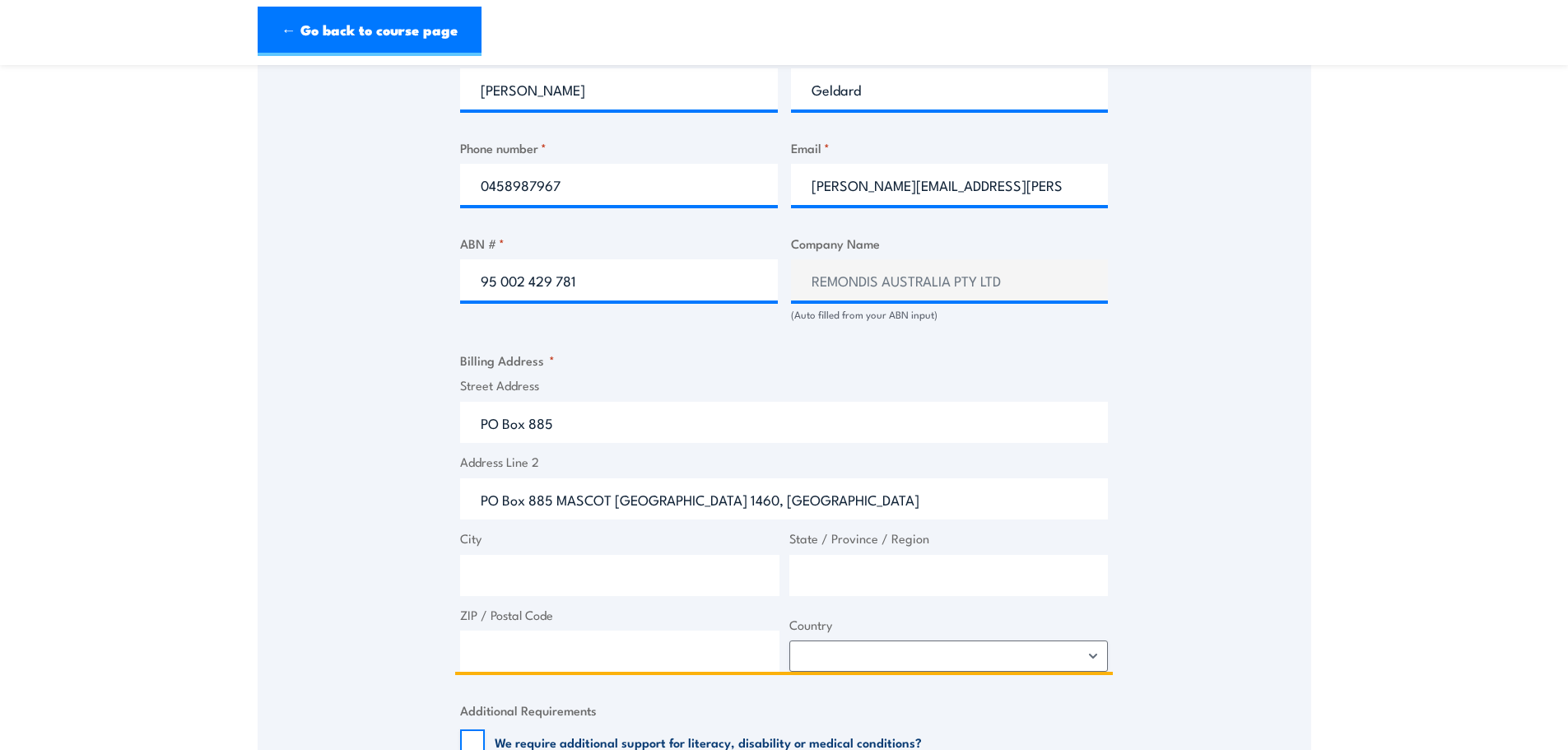
drag, startPoint x: 557, startPoint y: 503, endPoint x: 434, endPoint y: 502, distance: 123.0
click at [434, 502] on div "Speak to a specialist CALL 1300 885 530 CALL 1300 885 530 " * " indicates requi…" at bounding box center [785, 290] width 1054 height 1774
drag, startPoint x: 467, startPoint y: 497, endPoint x: 710, endPoint y: 509, distance: 243.3
click at [710, 509] on input "MASCOT NSW 1460, AUS" at bounding box center [784, 499] width 647 height 41
type input "MASCOT NSW 1460, AUS"
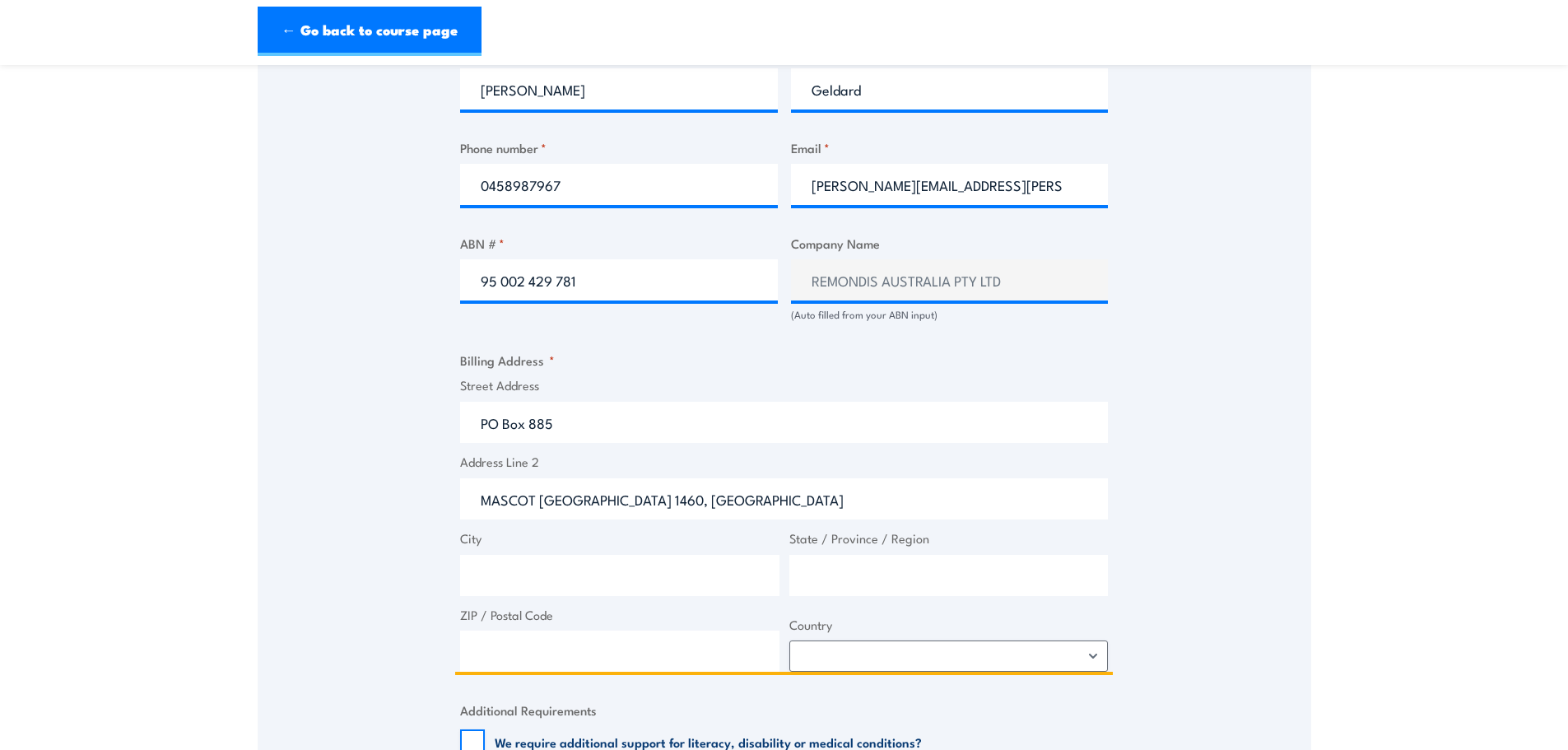
click at [657, 559] on input "City" at bounding box center [619, 576] width 319 height 41
paste input "MASCOT NSW 1460, AUS"
type input "MASCOT NSW 1460, AUS"
drag, startPoint x: 652, startPoint y: 504, endPoint x: 309, endPoint y: 526, distance: 343.7
click at [317, 525] on div "Speak to a specialist CALL 1300 885 530 CALL 1300 885 530 " * " indicates requi…" at bounding box center [785, 290] width 1054 height 1774
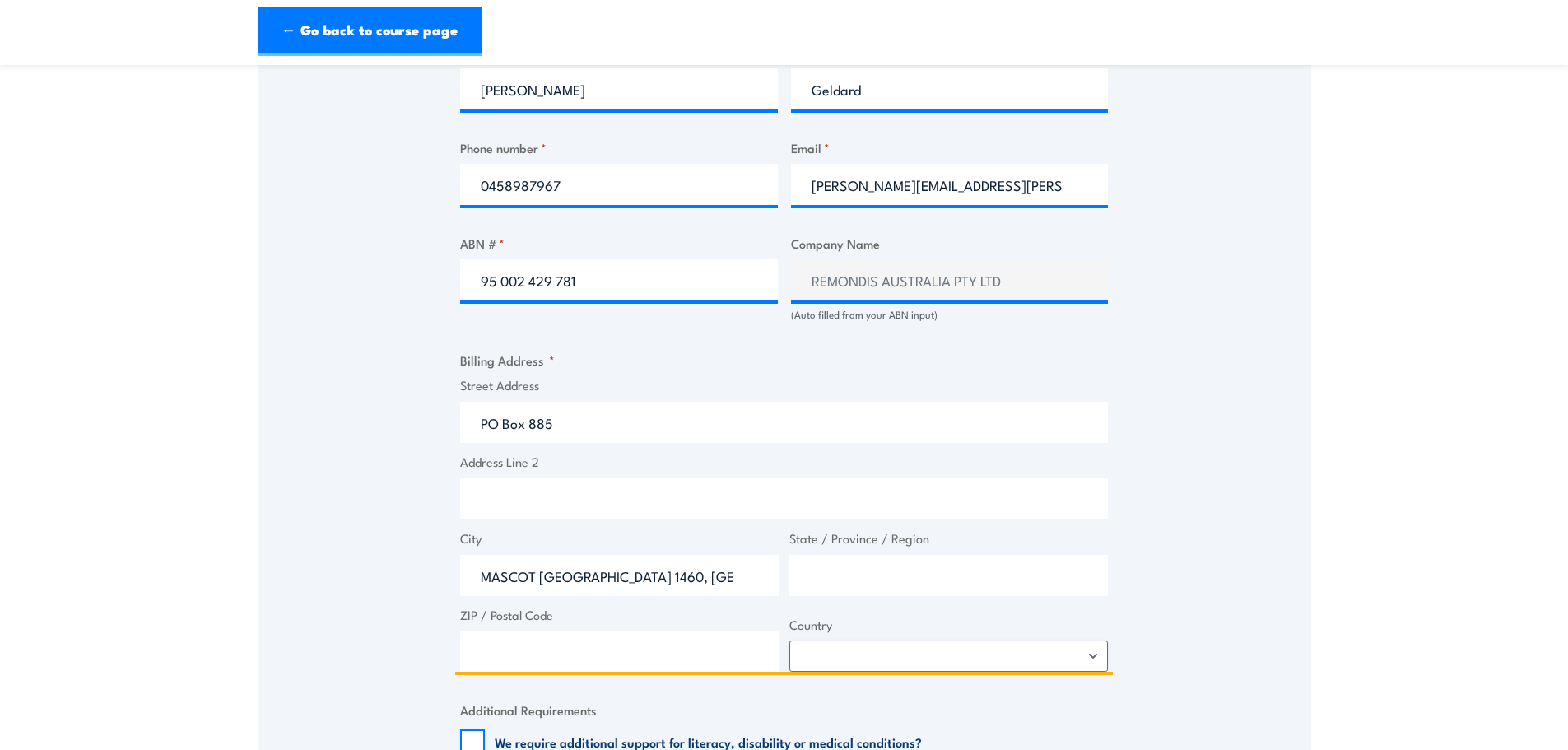
drag, startPoint x: 542, startPoint y: 578, endPoint x: 570, endPoint y: 577, distance: 28.0
click at [570, 577] on input "MASCOT NSW 1460, AUS" at bounding box center [619, 576] width 319 height 41
click at [895, 574] on input "State / Province / Region" at bounding box center [949, 576] width 319 height 41
paste input "NSW"
type input "NSW"
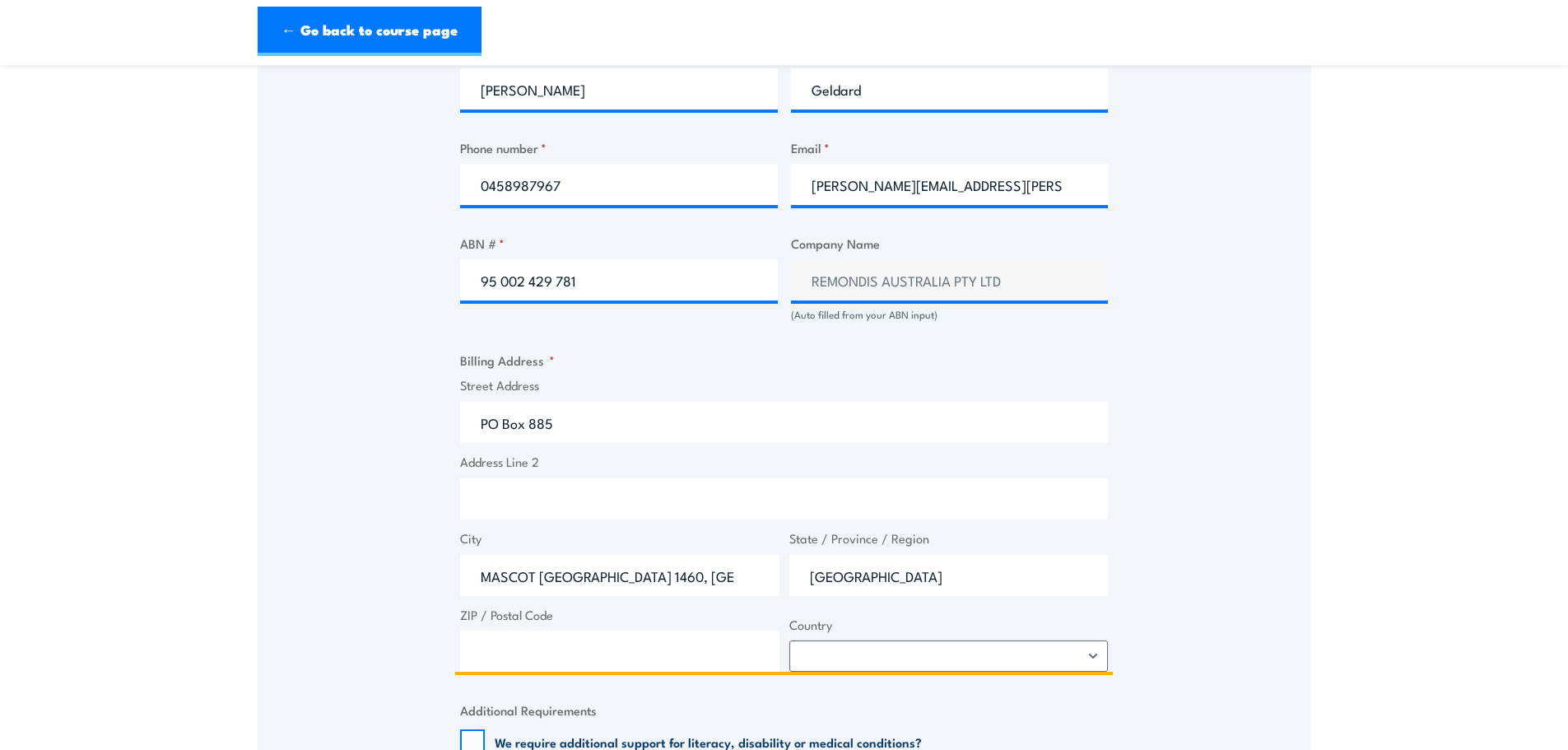
click at [652, 656] on input "ZIP / Postal Code" at bounding box center [619, 651] width 319 height 41
type input "1460"
click at [872, 659] on select "Afghanistan Albania Algeria American Samoa Andorra Angola Anguilla Antarctica A…" at bounding box center [949, 656] width 319 height 31
select select "Australia"
click at [789, 640] on select "Afghanistan Albania Algeria American Samoa Andorra Angola Anguilla Antarctica A…" at bounding box center [949, 656] width 319 height 31
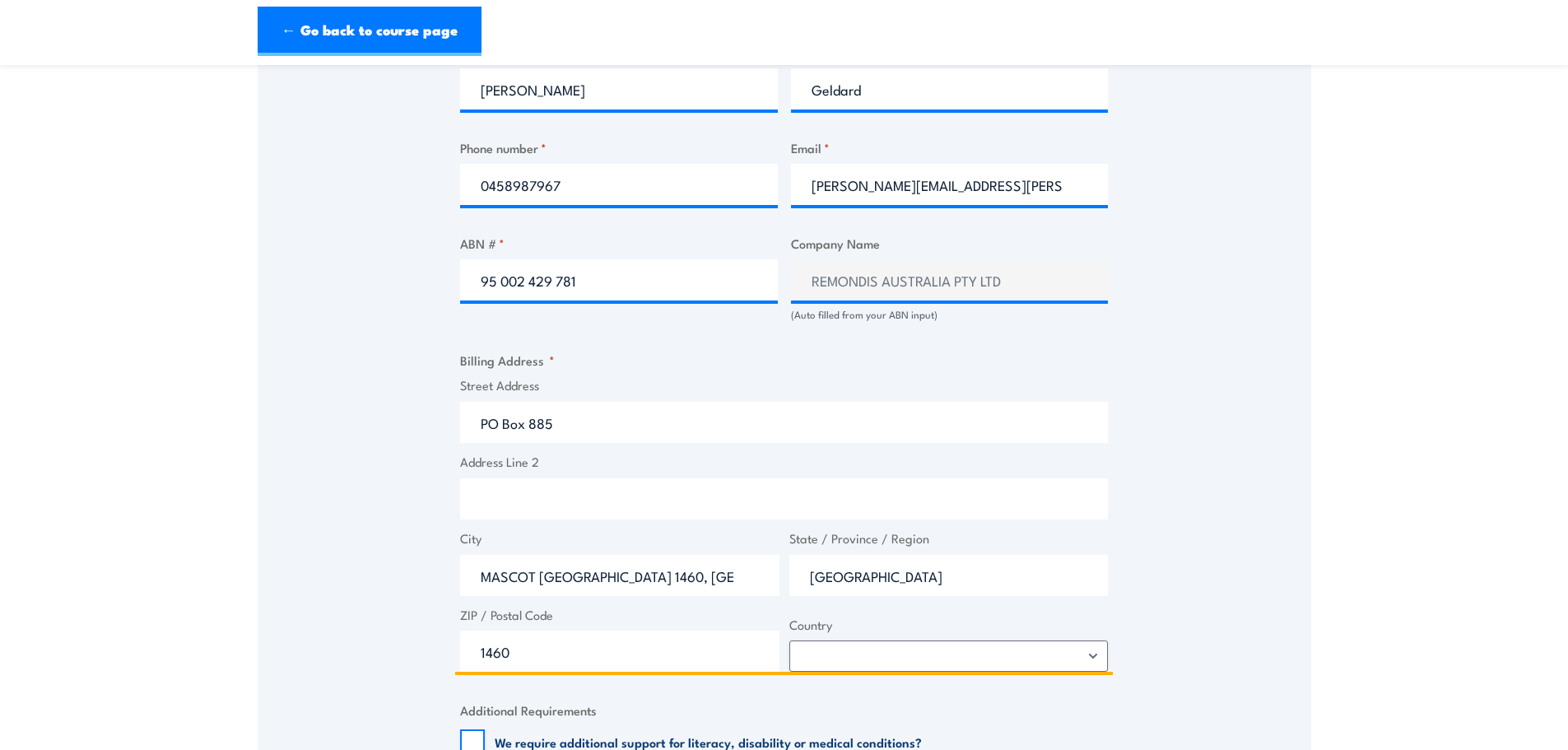
drag, startPoint x: 674, startPoint y: 577, endPoint x: 534, endPoint y: 579, distance: 140.0
click at [534, 579] on input "MASCOT NSW 1460, AUS" at bounding box center [619, 576] width 319 height 41
type input "MASCOT"
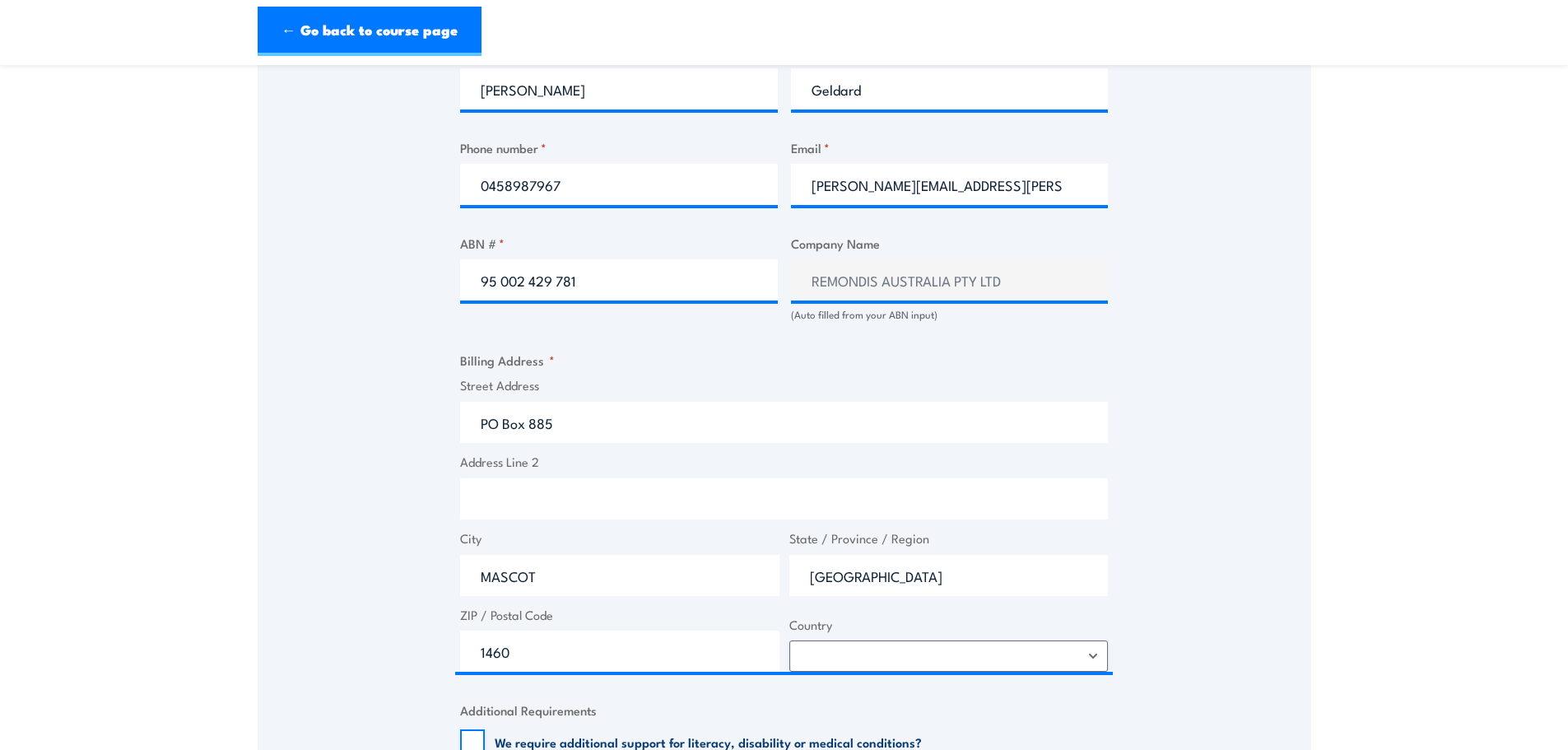
click at [1223, 471] on div "Speak to a specialist CALL 1300 885 530 CALL 1300 885 530 " * " indicates requi…" at bounding box center [785, 290] width 1054 height 1774
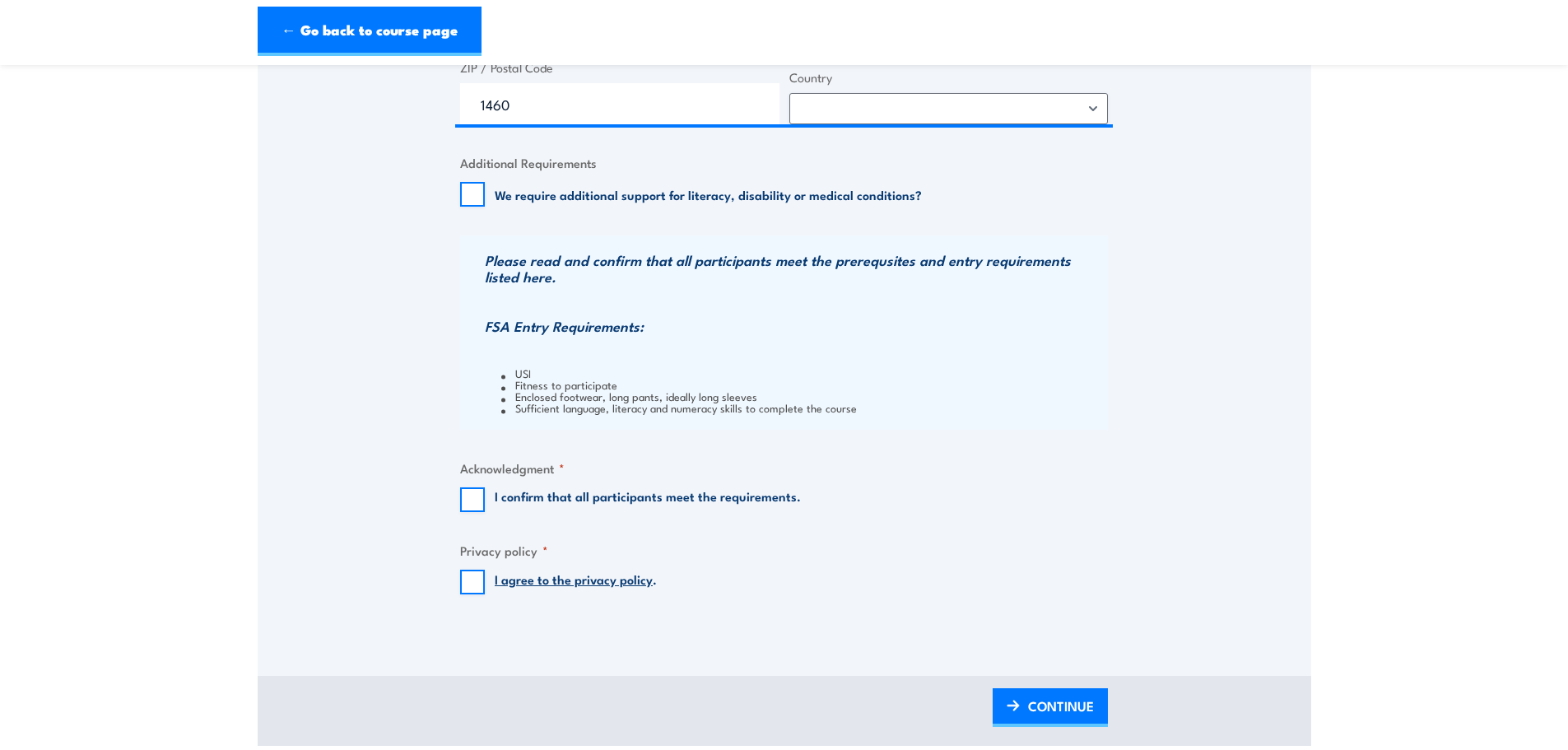
scroll to position [1482, 0]
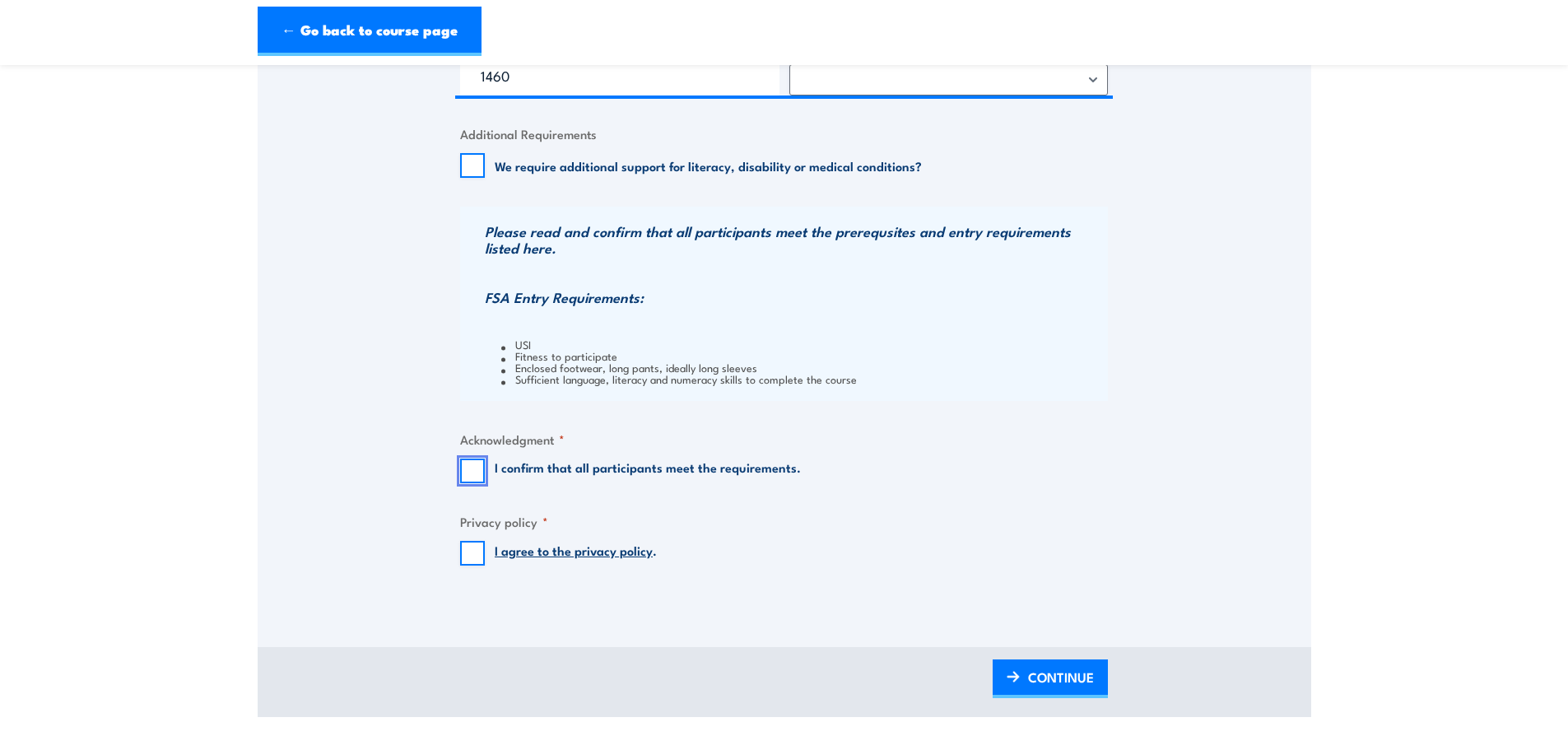
click at [462, 467] on input "I confirm that all participants meet the requirements." at bounding box center [472, 470] width 24 height 24
checkbox input "true"
click at [466, 554] on input "I agree to the privacy policy ." at bounding box center [472, 552] width 24 height 24
checkbox input "true"
click at [1052, 677] on span "CONTINUE" at bounding box center [1060, 677] width 66 height 44
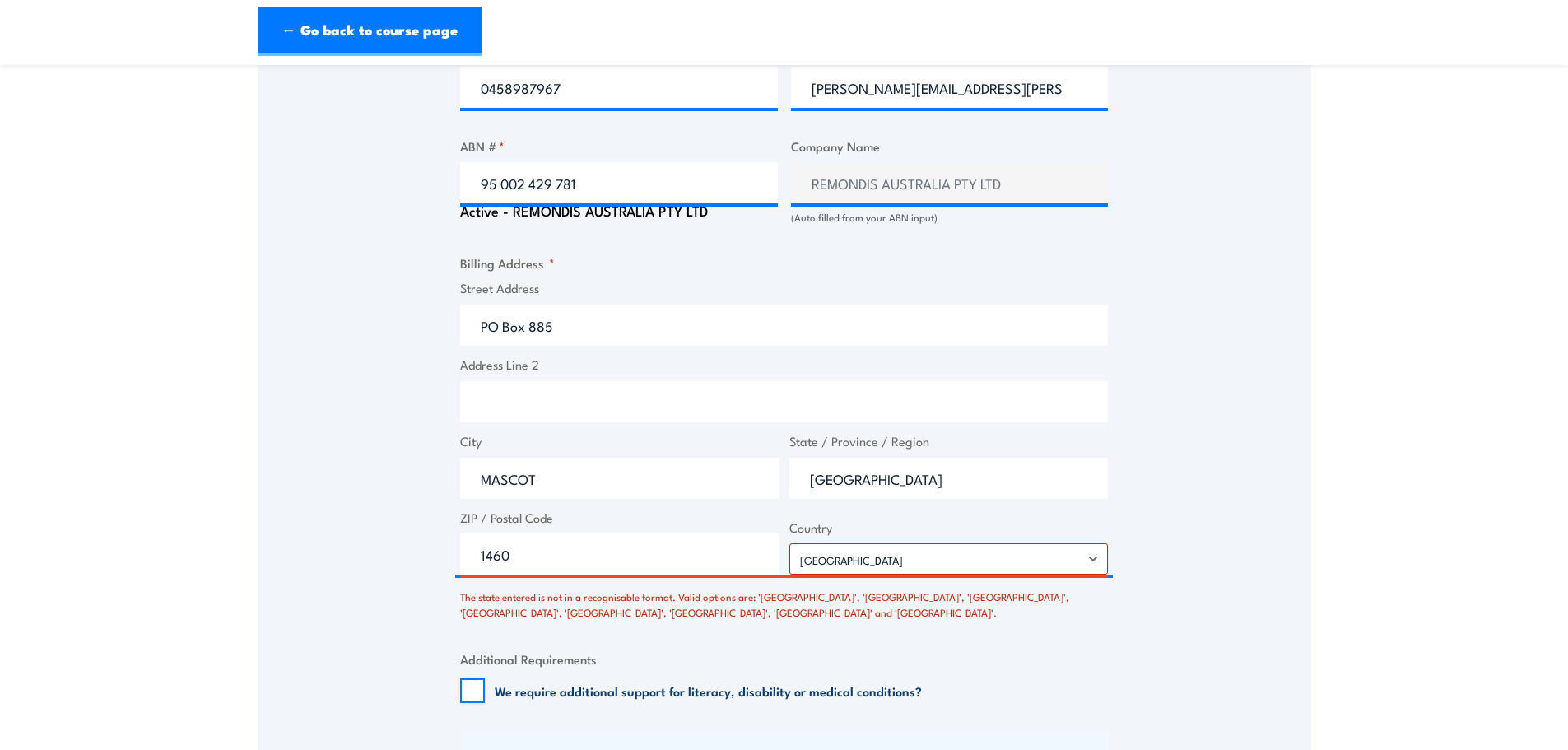
scroll to position [1068, 0]
drag, startPoint x: 910, startPoint y: 478, endPoint x: 684, endPoint y: 491, distance: 226.4
click at [684, 491] on div "Street Address PO Box 885 Address Line 2 City MASCOT State / Province / Region …" at bounding box center [783, 426] width 657 height 297
type input "New South Wales"
click at [1320, 556] on section "Inspect and test fire blankets and fire extinguishers Training 28 August 2025 0…" at bounding box center [784, 127] width 1568 height 2227
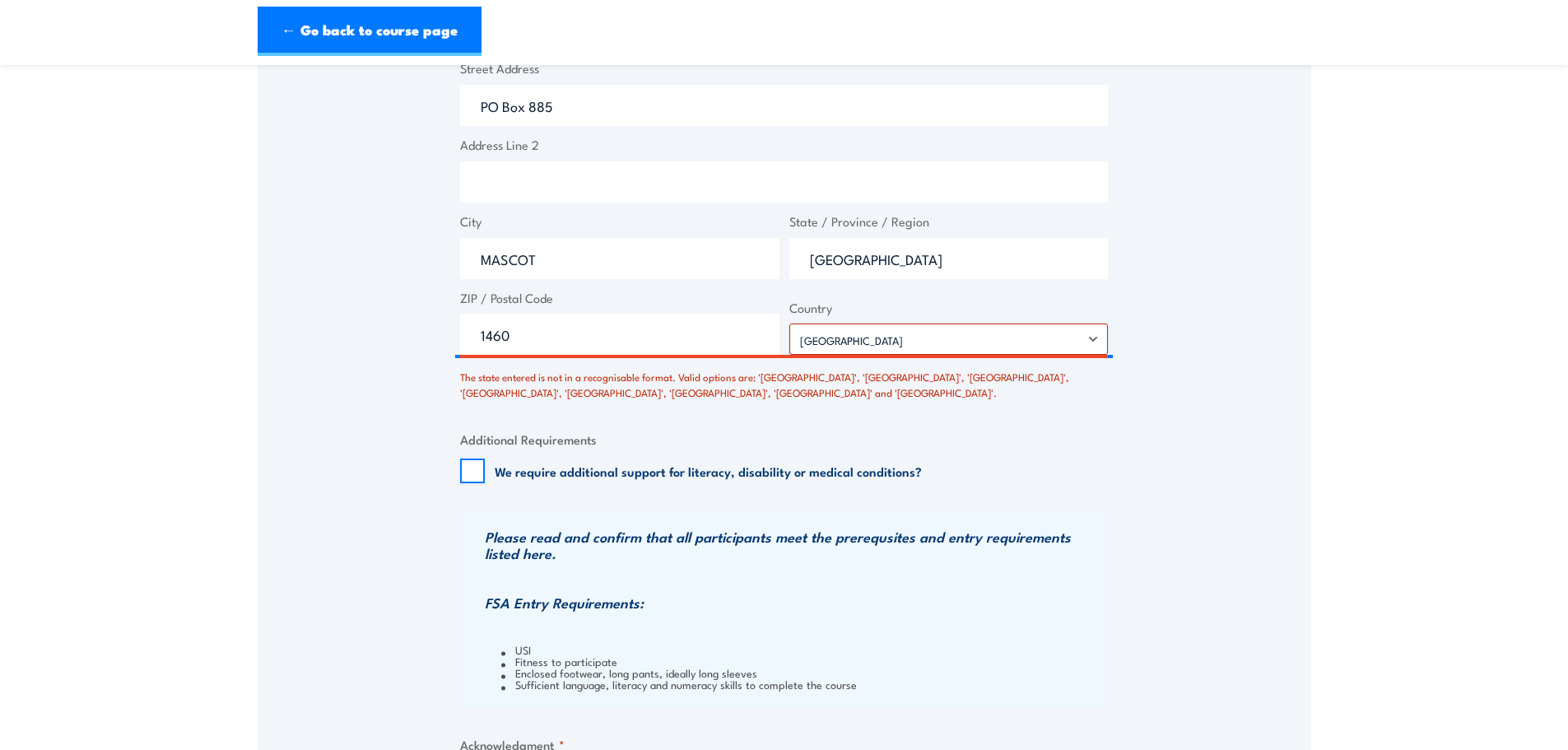
scroll to position [1563, 0]
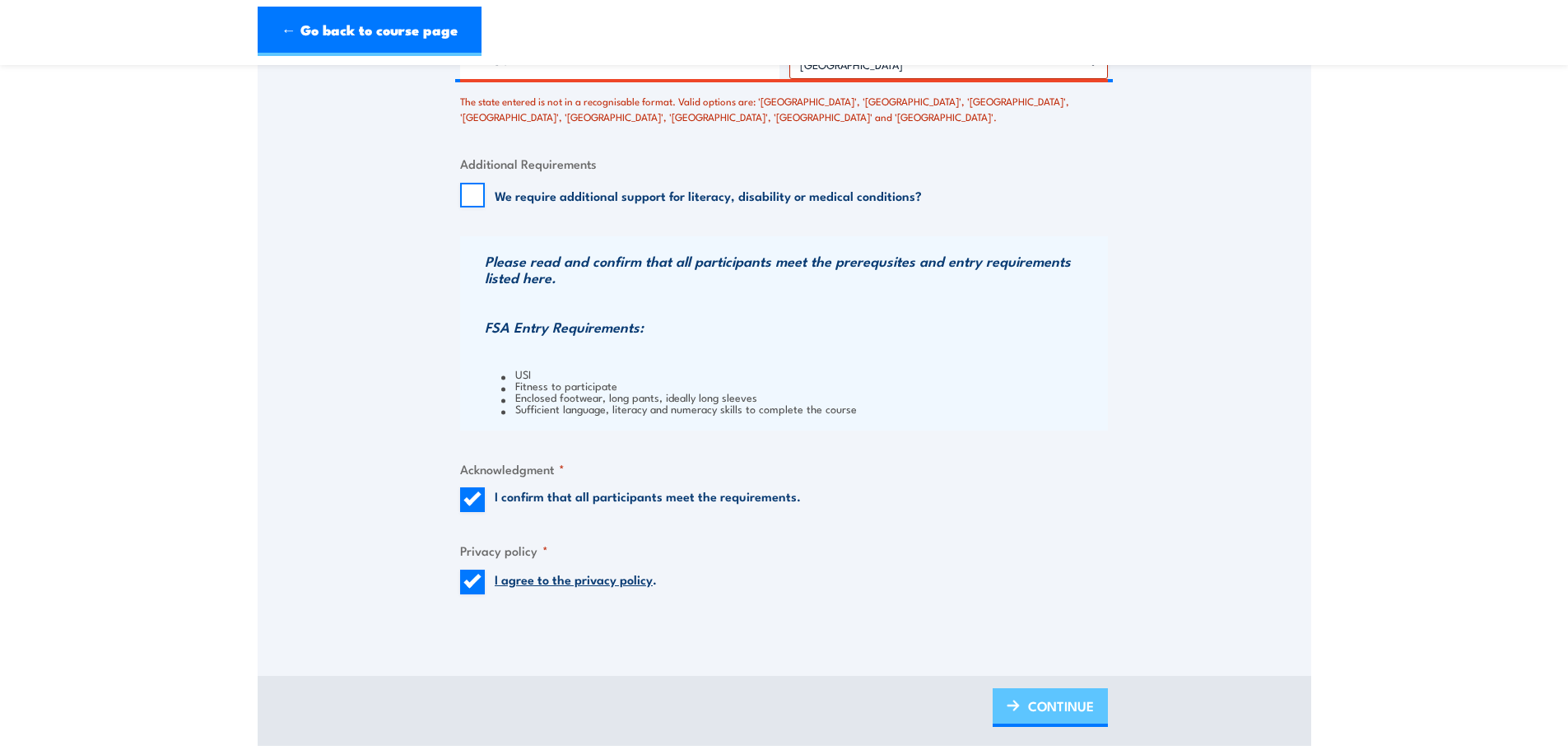
click at [1084, 716] on span "CONTINUE" at bounding box center [1060, 706] width 66 height 44
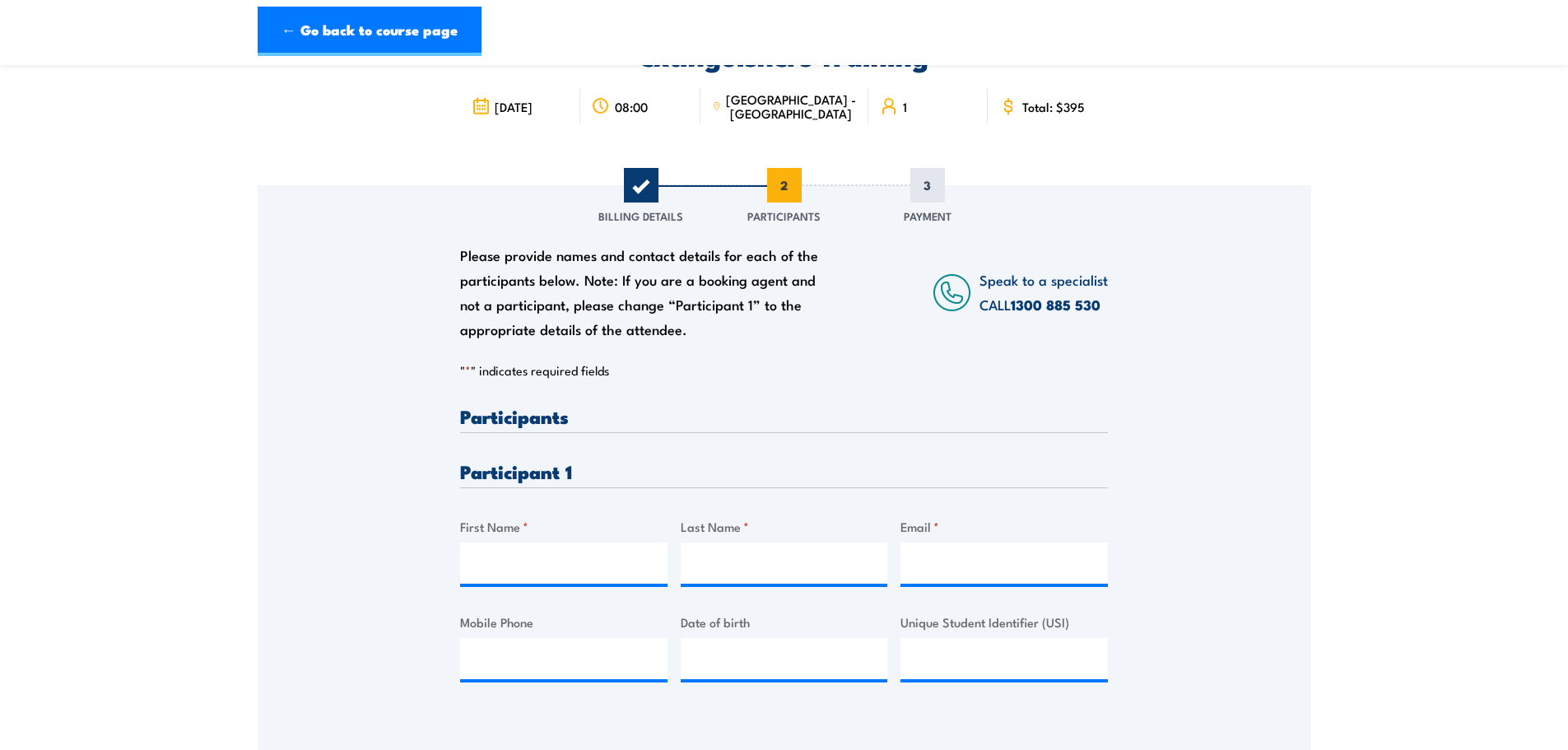
scroll to position [165, 0]
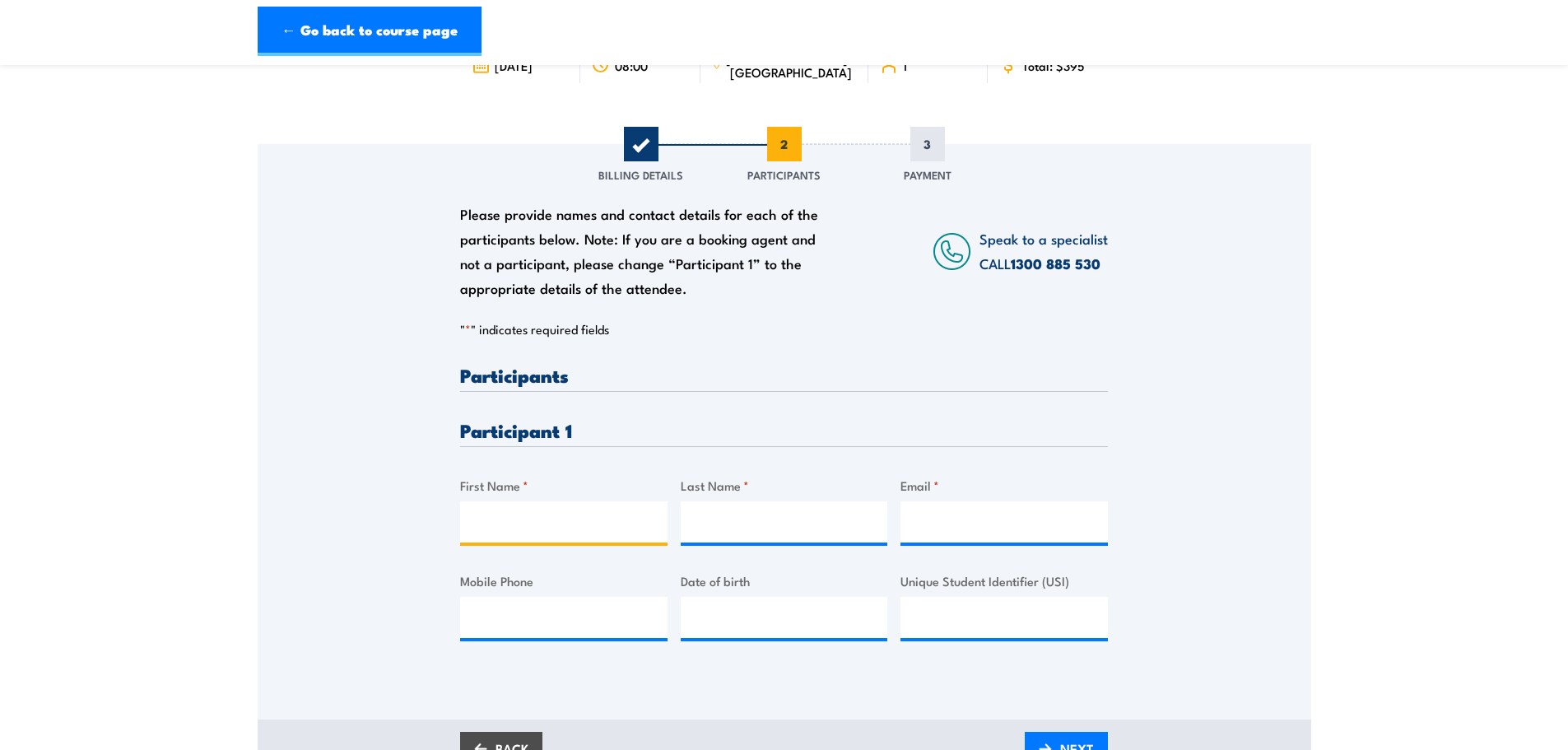
click at [551, 503] on input "First Name *" at bounding box center [564, 522] width 208 height 41
type input "Campbell"
type input "Fist"
click at [951, 513] on input "Email *" at bounding box center [1004, 522] width 208 height 41
drag, startPoint x: 974, startPoint y: 533, endPoint x: 877, endPoint y: 534, distance: 97.0
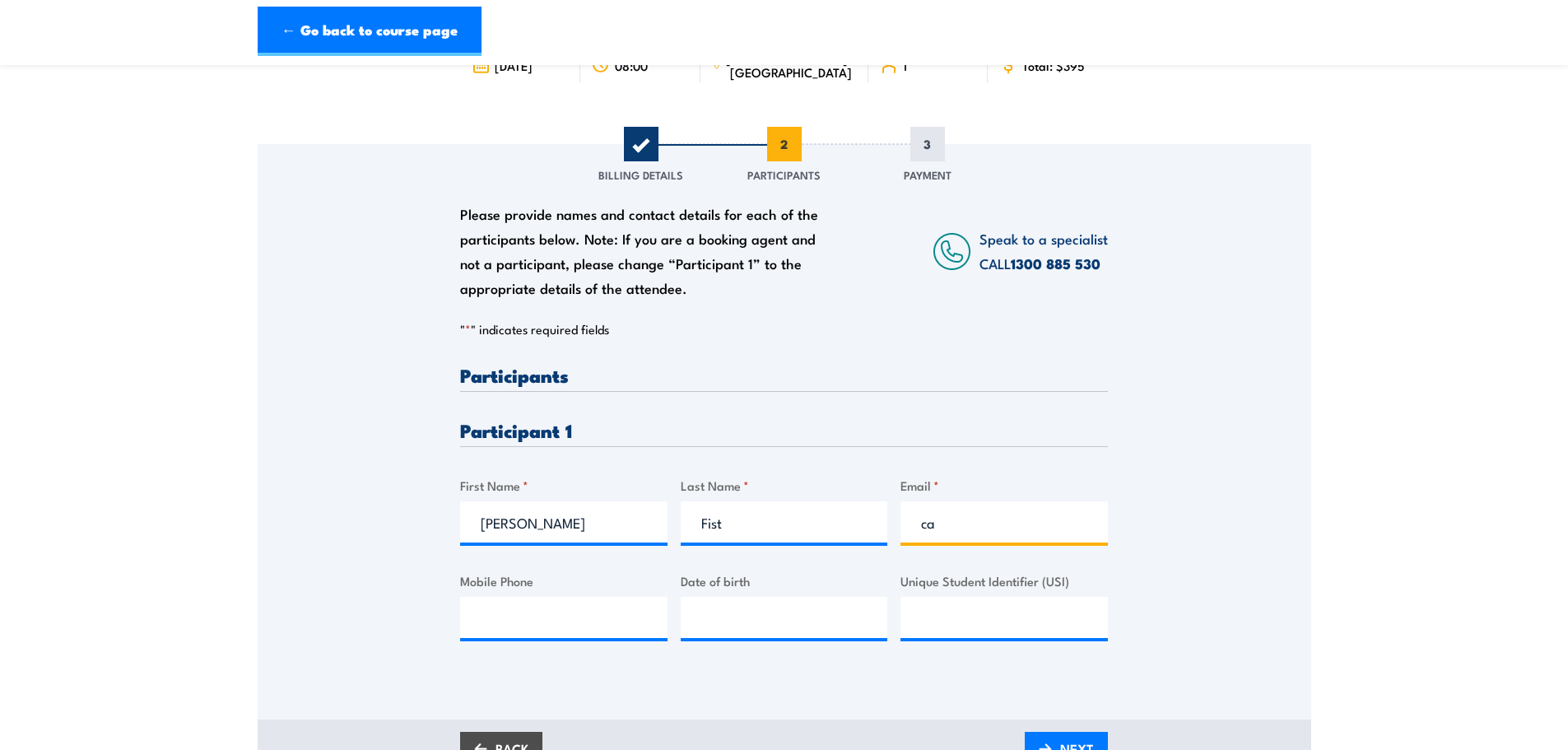
click at [877, 534] on div "Please provide names and contact details for each of the participants below. No…" at bounding box center [784, 515] width 647 height 301
paste input "mpbellfist@gmail.com"
click at [925, 516] on input "campbellfist@gmail.com" at bounding box center [1004, 522] width 208 height 41
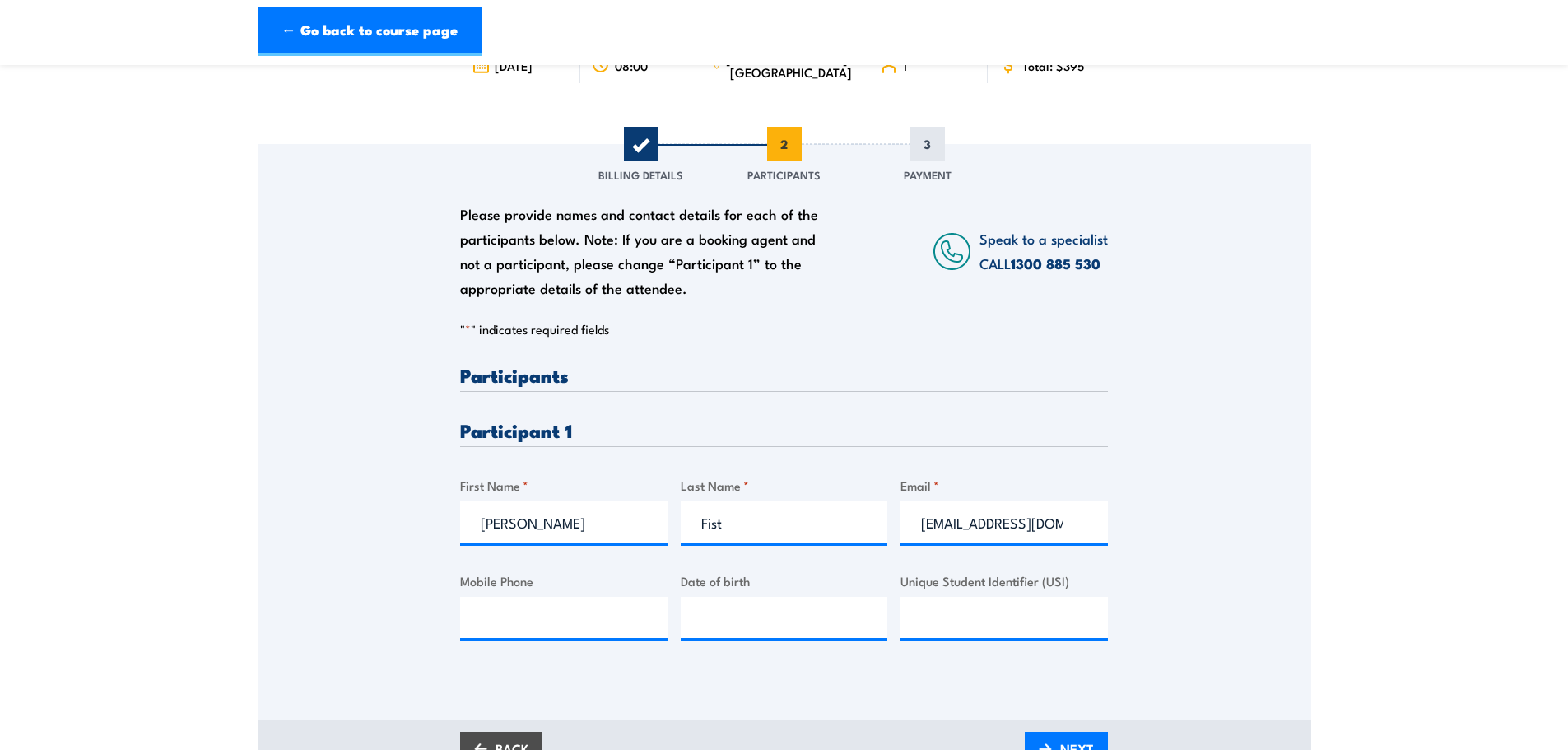
click at [957, 433] on h3 "Participant 1" at bounding box center [784, 430] width 647 height 19
click at [928, 528] on input "cCampbellfist@gmail.com" at bounding box center [1004, 522] width 208 height 41
type input "Campbellfist@gmail.com"
click at [586, 620] on input "Mobile Phone" at bounding box center [564, 618] width 208 height 41
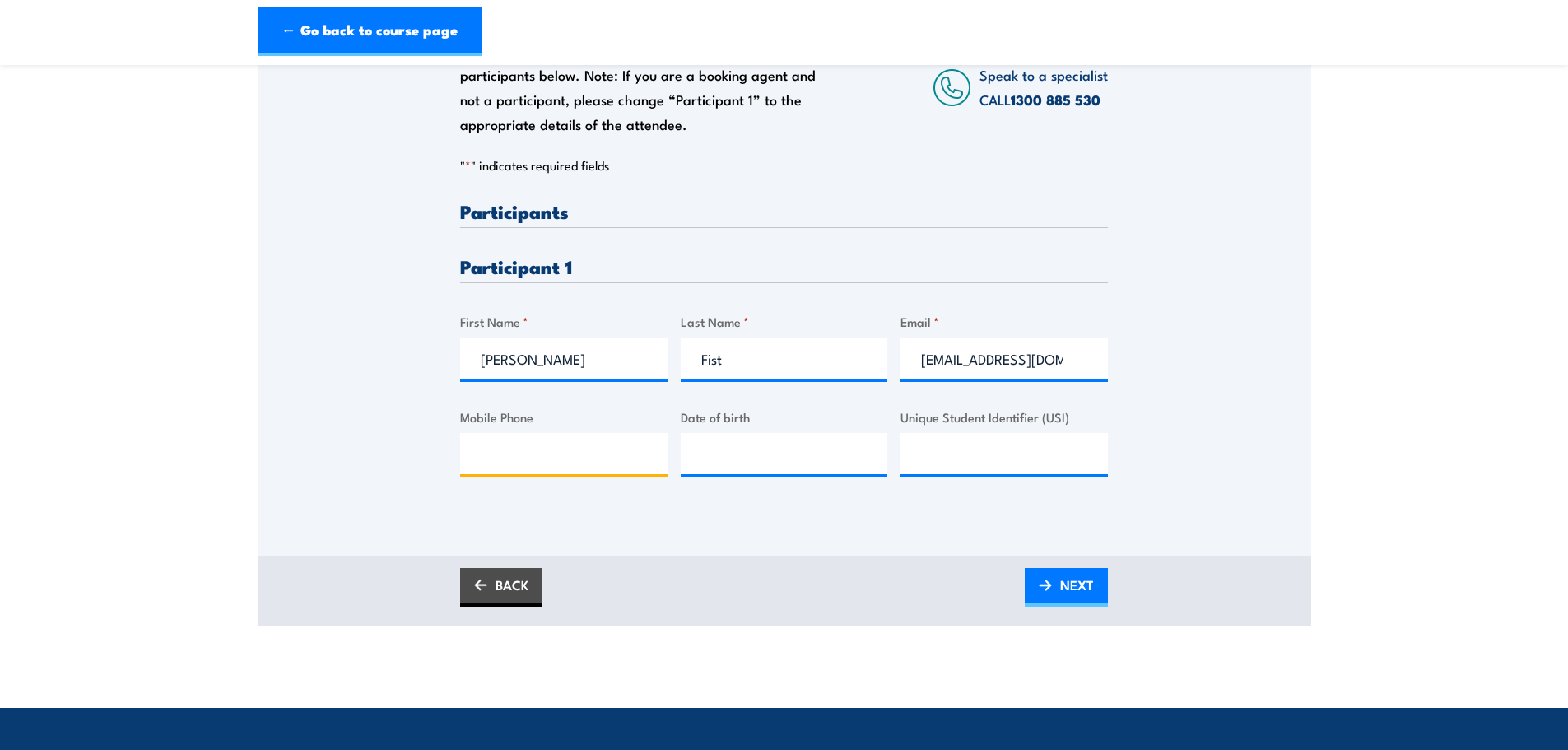
scroll to position [329, 0]
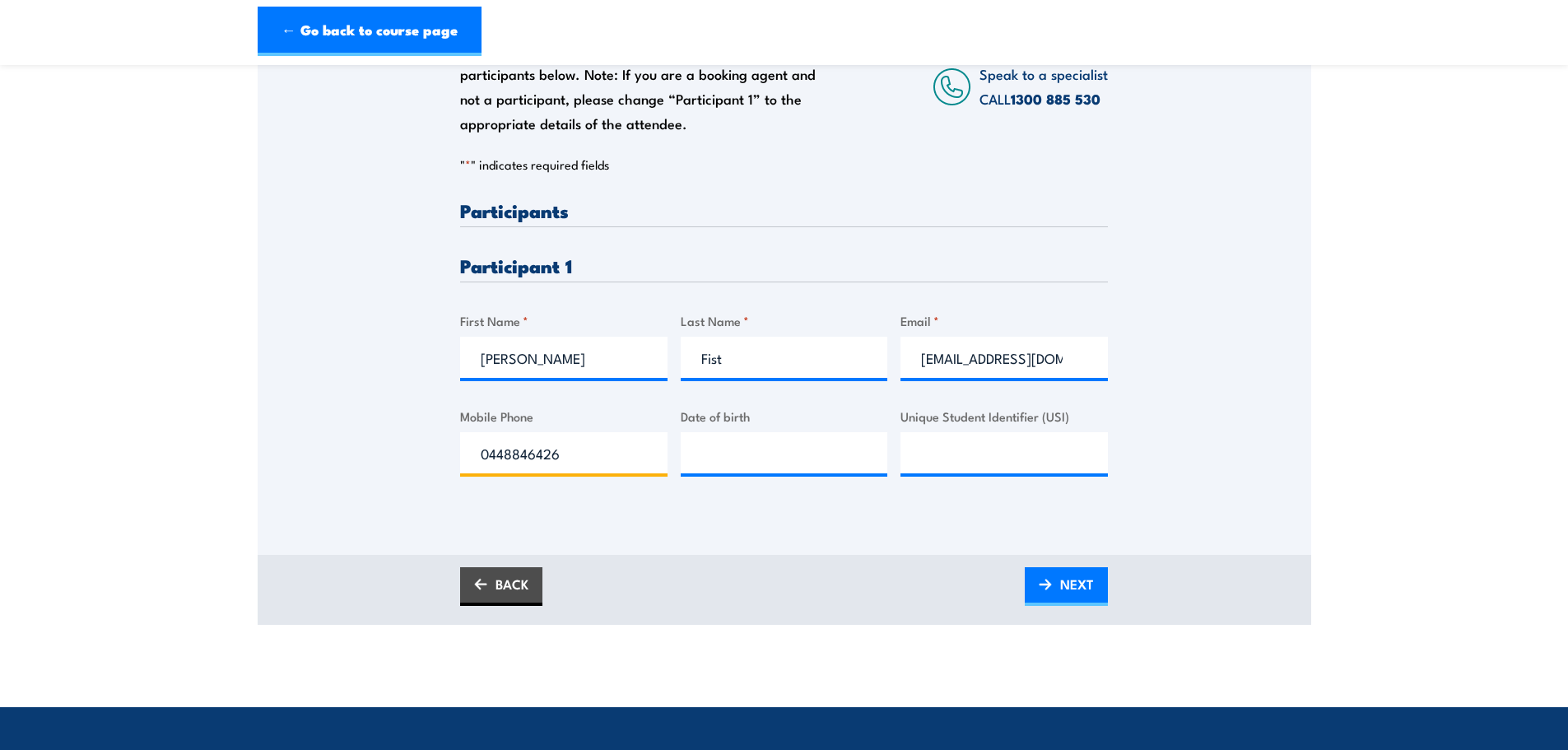
type input "0448846426"
click at [760, 469] on input "__/__/____" at bounding box center [784, 453] width 208 height 41
type input "26/05/1999"
click at [982, 442] on input "Unique Student Identifier (USI)" at bounding box center [1004, 453] width 208 height 41
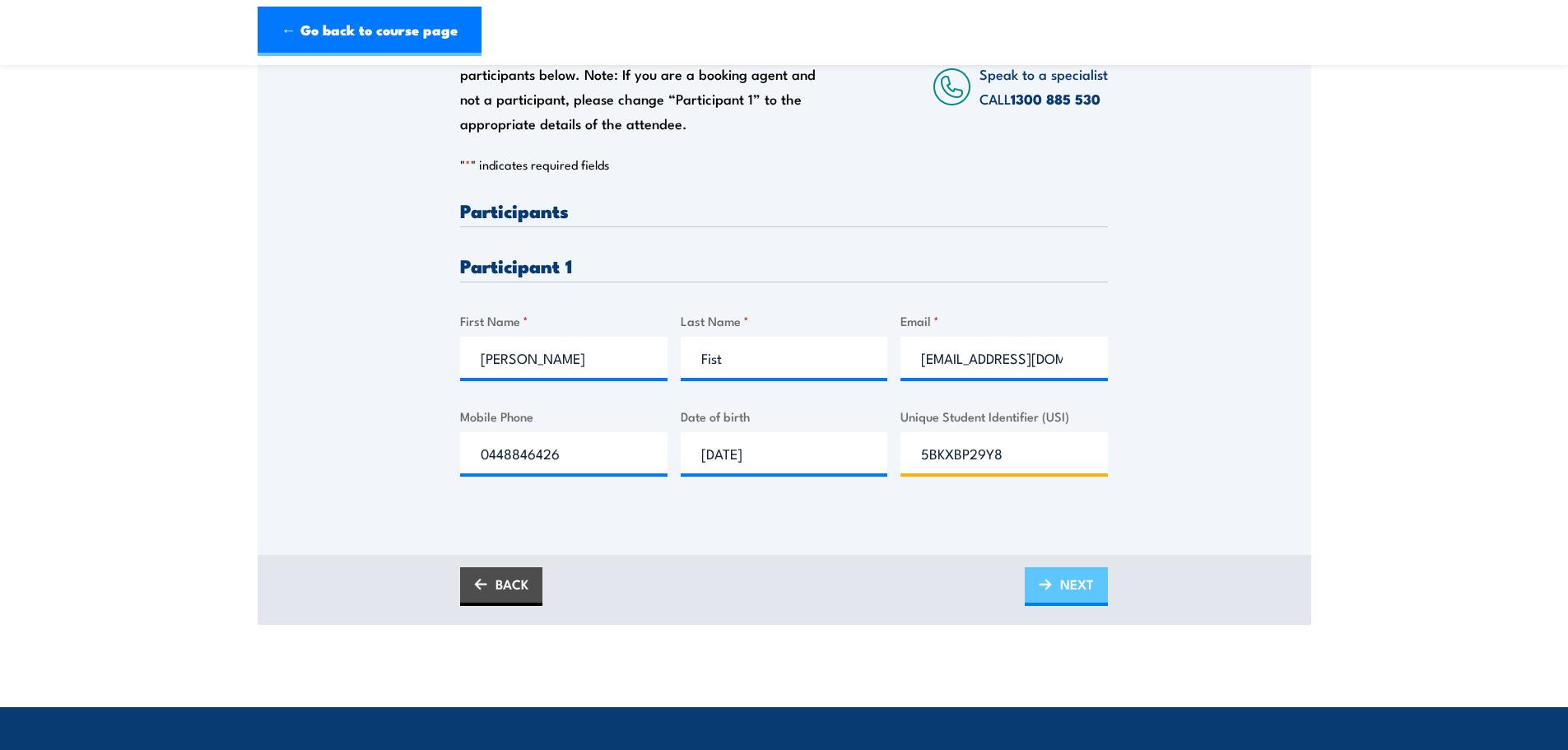
type input "5BKXBP29Y8"
click at [1084, 599] on span "NEXT" at bounding box center [1077, 584] width 34 height 44
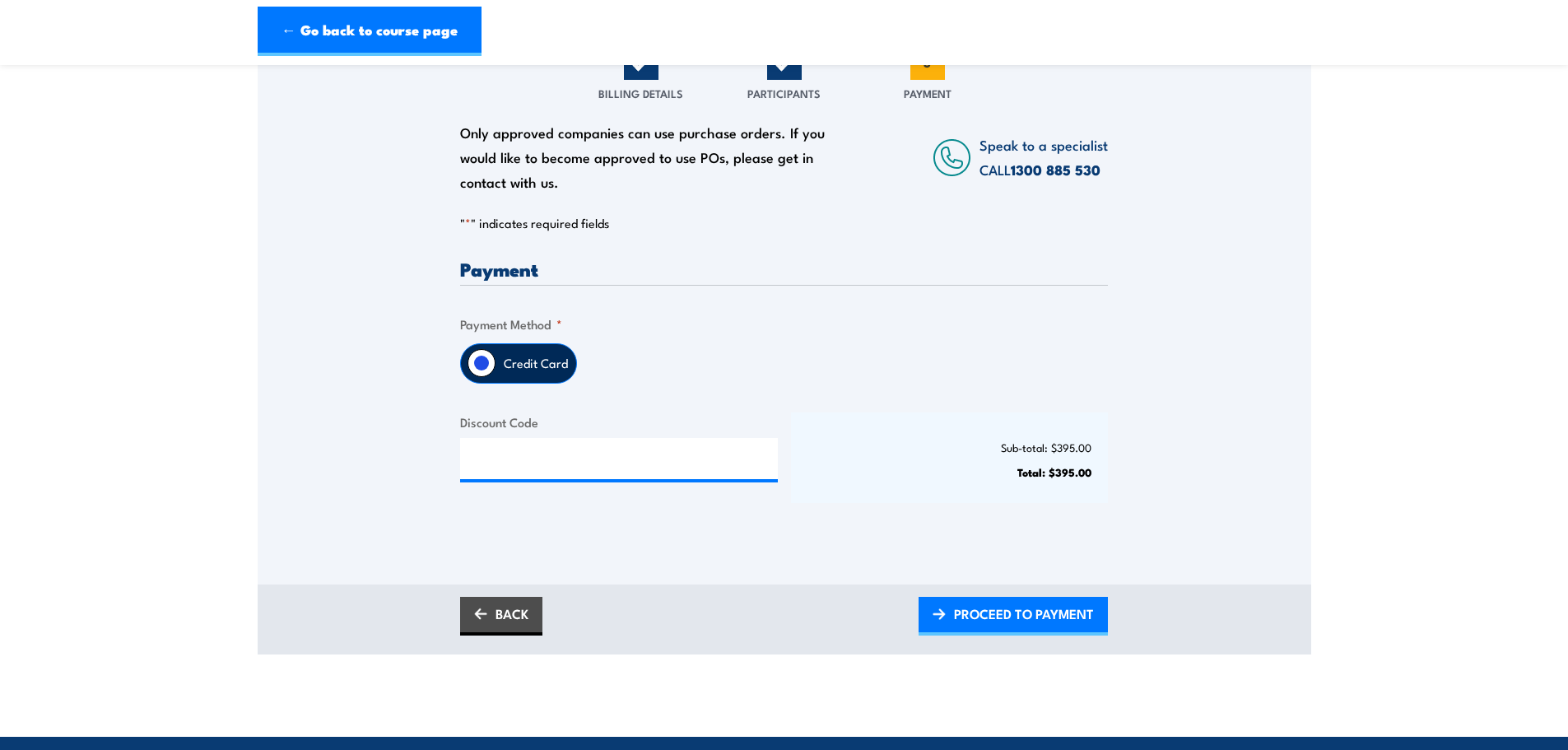
scroll to position [247, 0]
click at [1003, 618] on span "PROCEED TO PAYMENT" at bounding box center [1024, 612] width 140 height 44
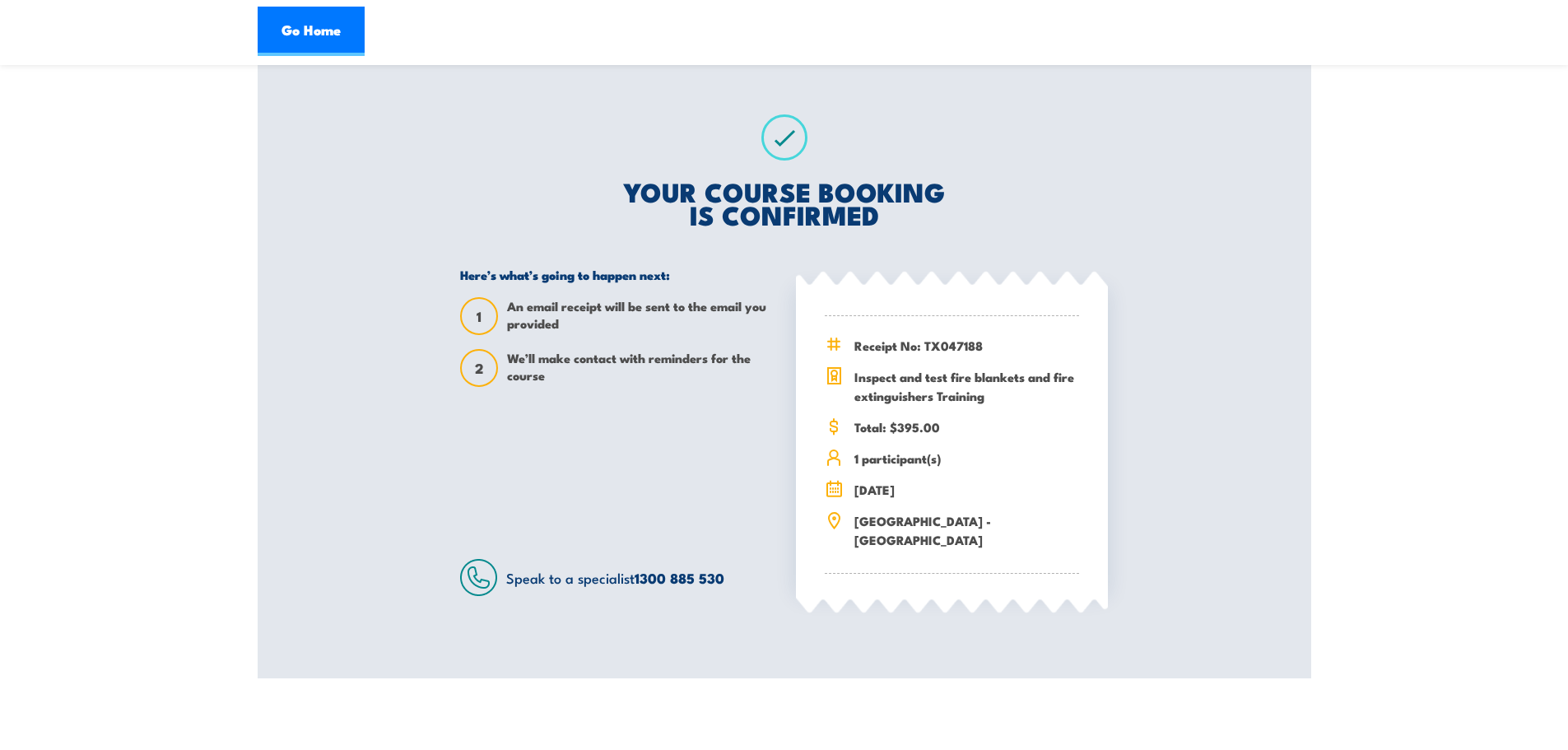
scroll to position [247, 0]
